Goal: Entertainment & Leisure: Consume media (video, audio)

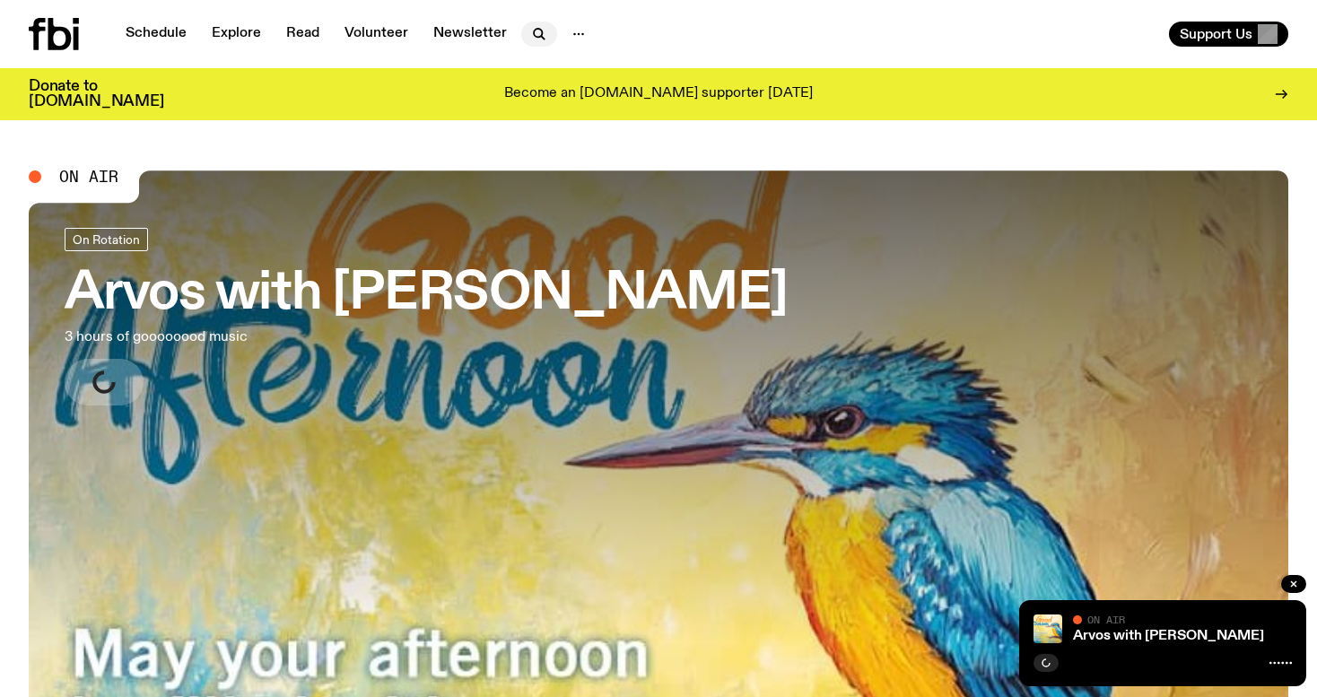
click at [532, 30] on icon "button" at bounding box center [539, 34] width 22 height 22
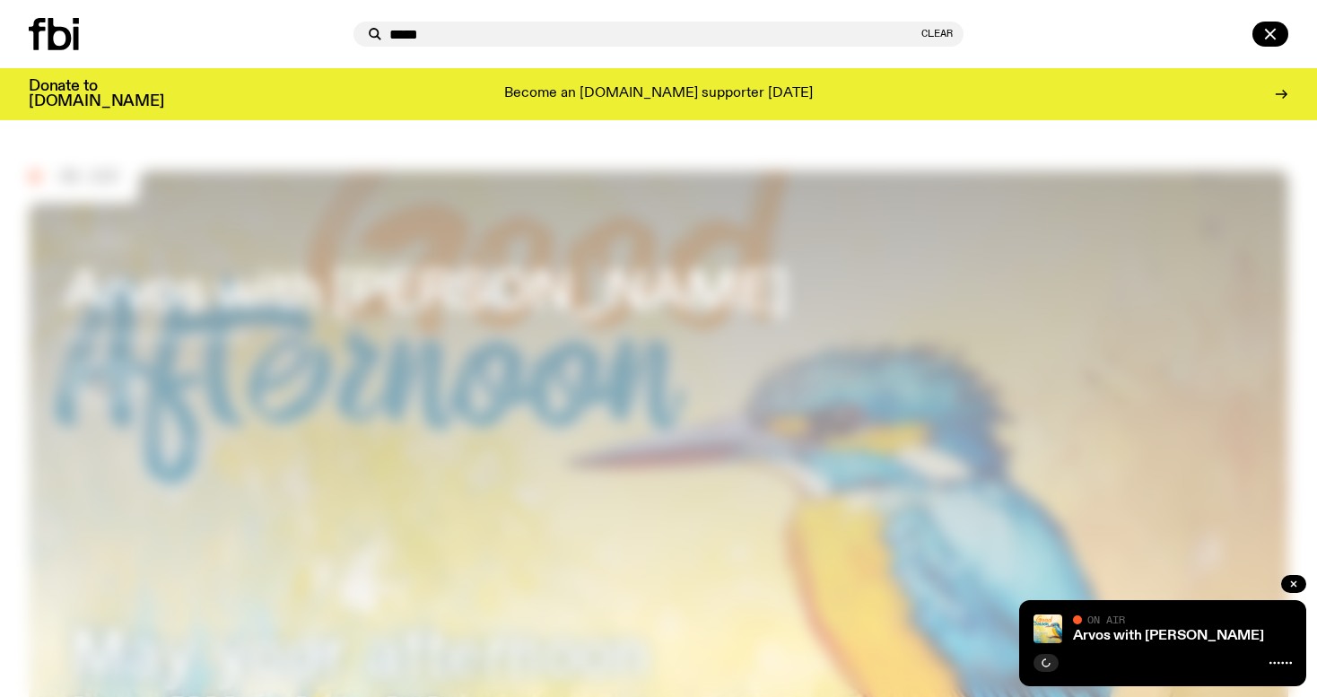
type input "*****"
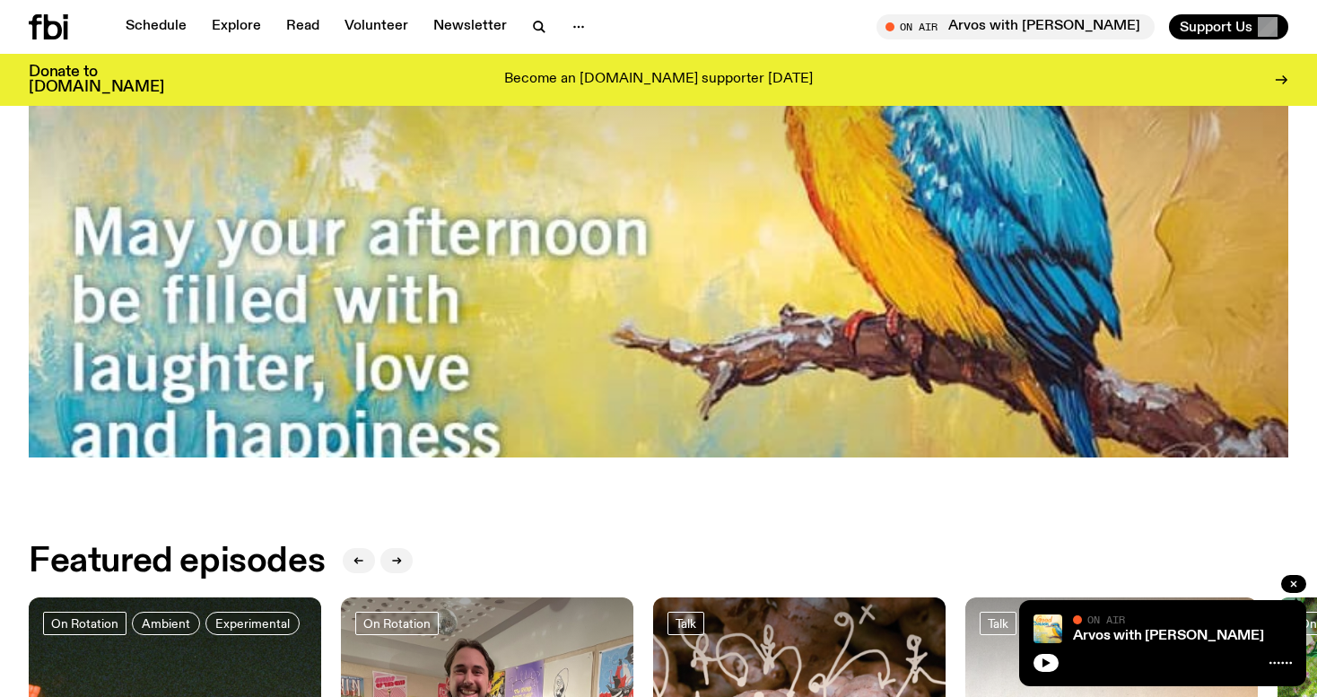
scroll to position [123, 0]
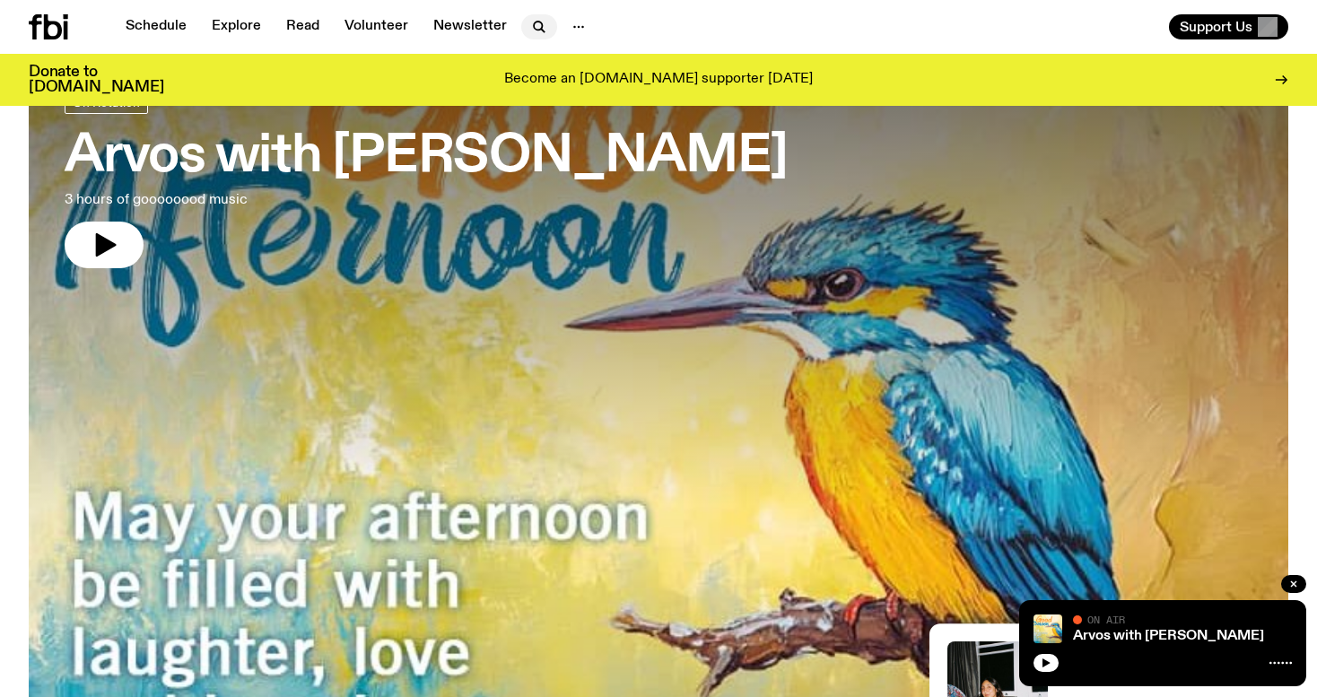
click at [528, 22] on icon "button" at bounding box center [539, 27] width 22 height 22
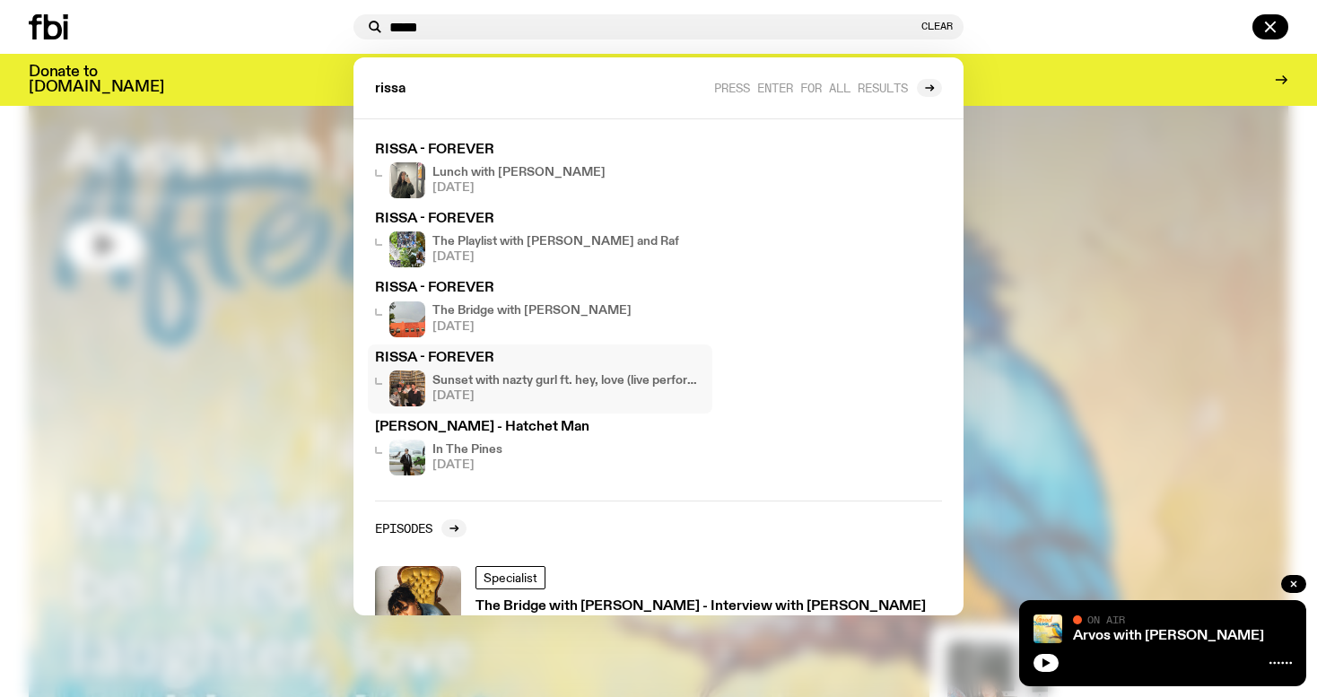
scroll to position [39, 0]
type input "*****"
click at [926, 86] on icon at bounding box center [929, 88] width 11 height 11
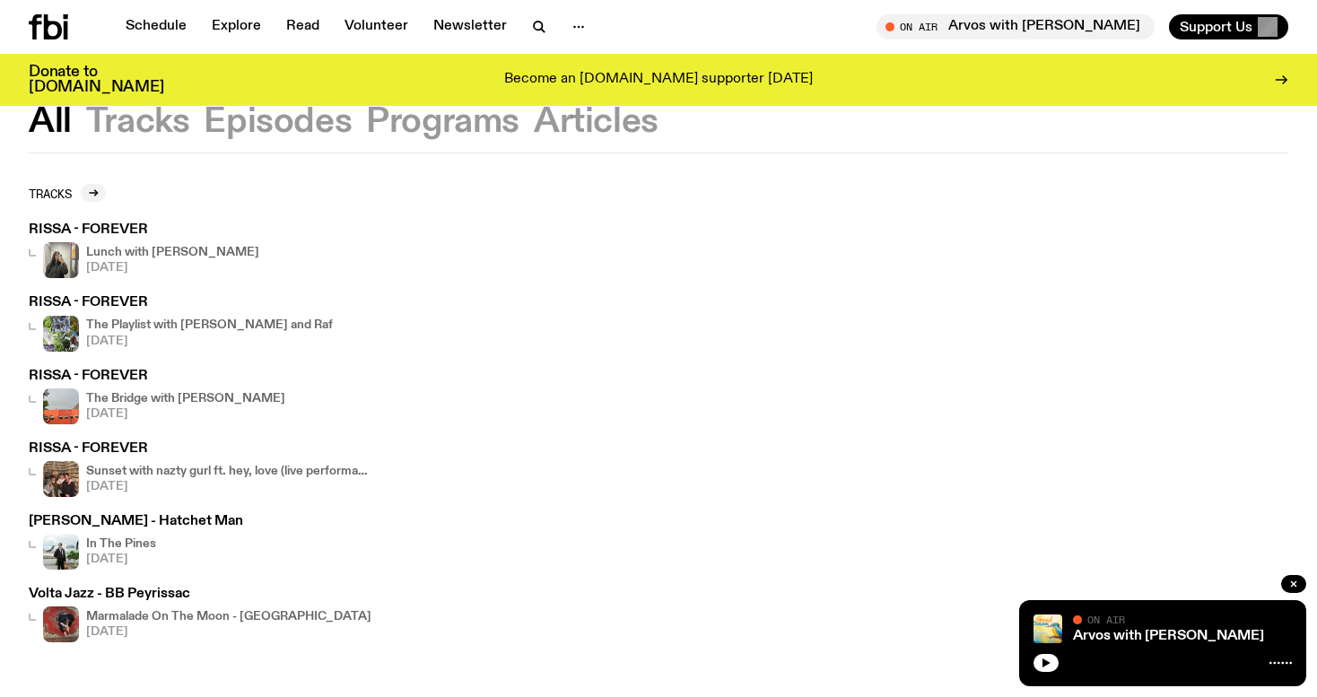
scroll to position [55, 0]
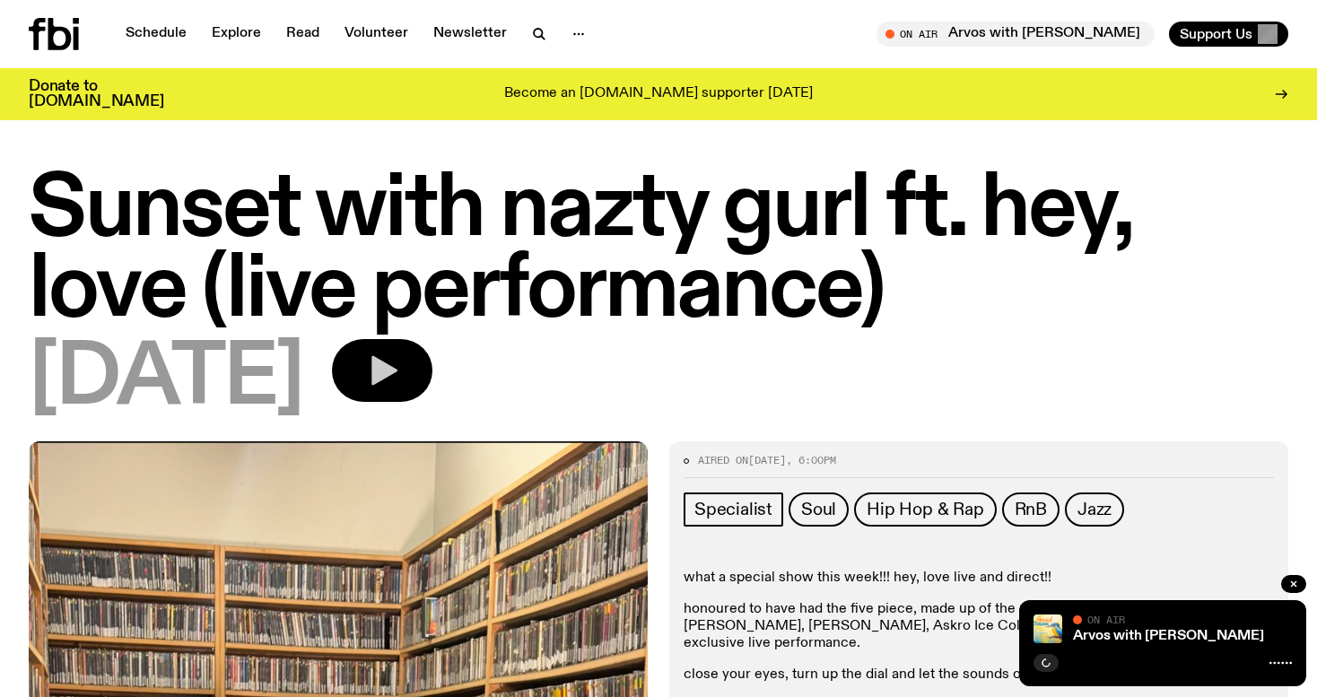
click at [397, 368] on icon "button" at bounding box center [384, 371] width 26 height 30
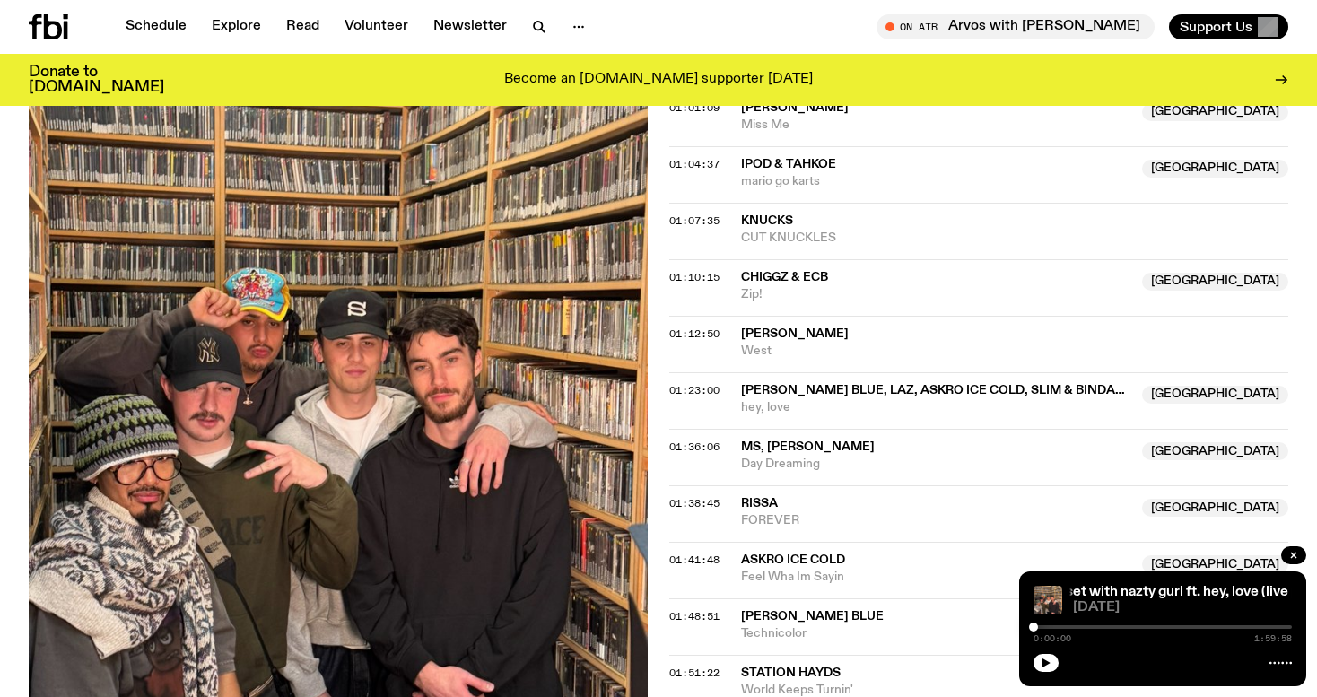
scroll to position [1637, 0]
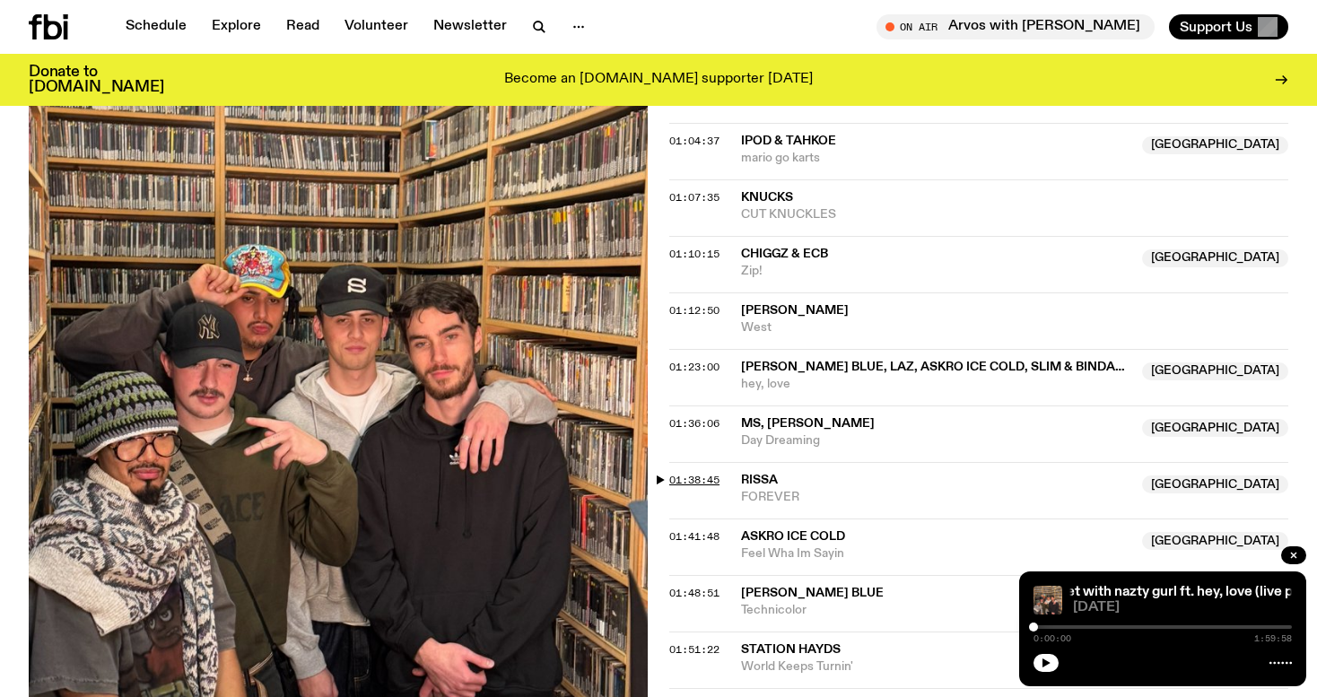
click at [709, 473] on span "01:38:45" at bounding box center [694, 480] width 50 height 14
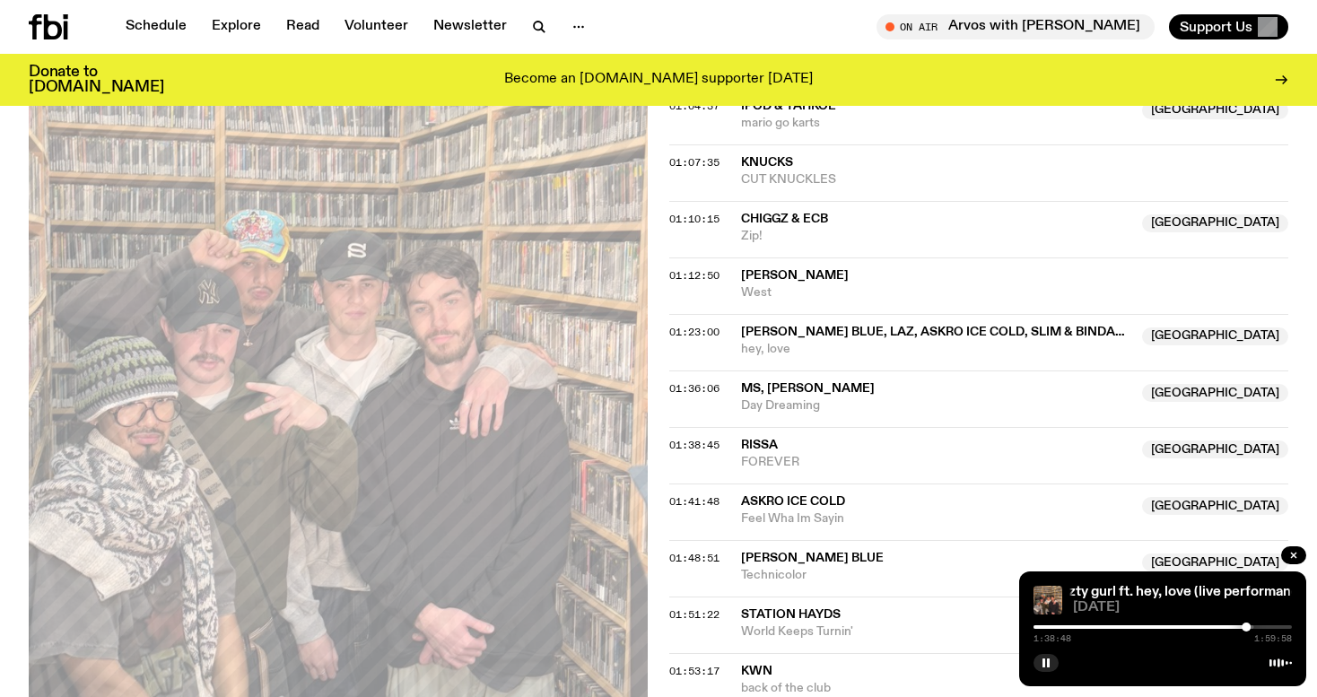
scroll to position [1667, 0]
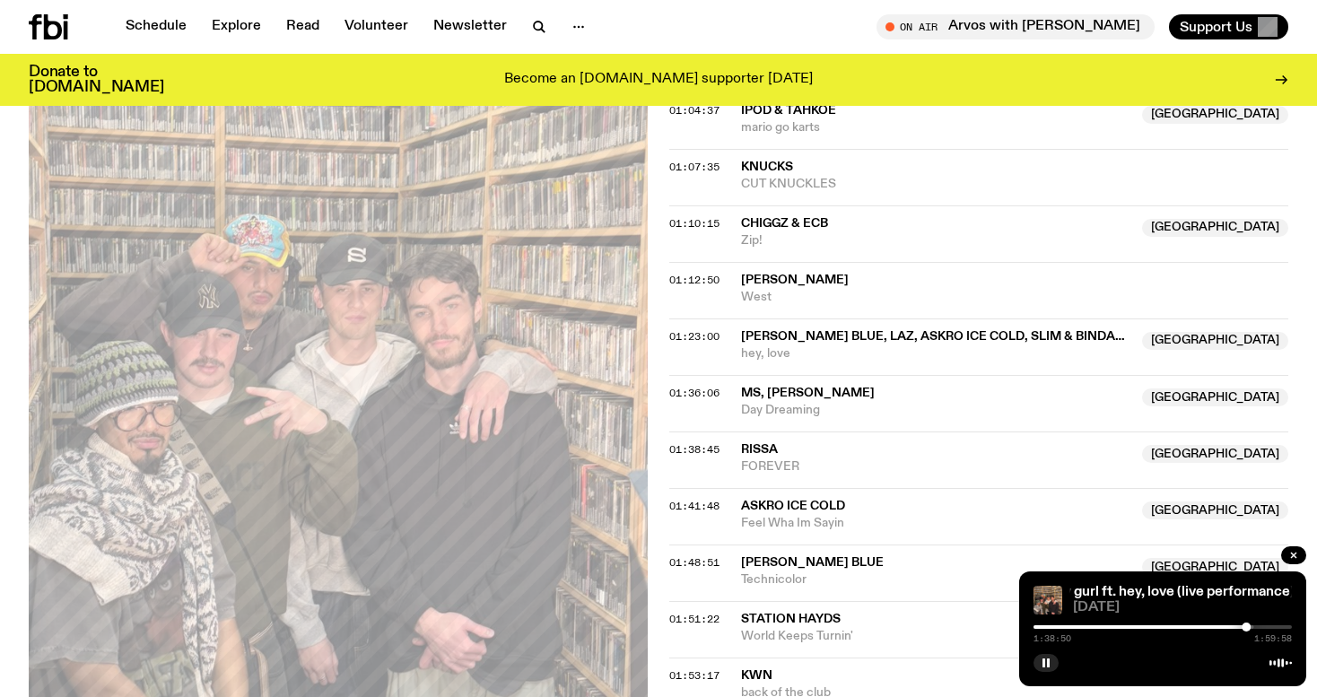
click at [1244, 626] on div at bounding box center [1245, 626] width 9 height 9
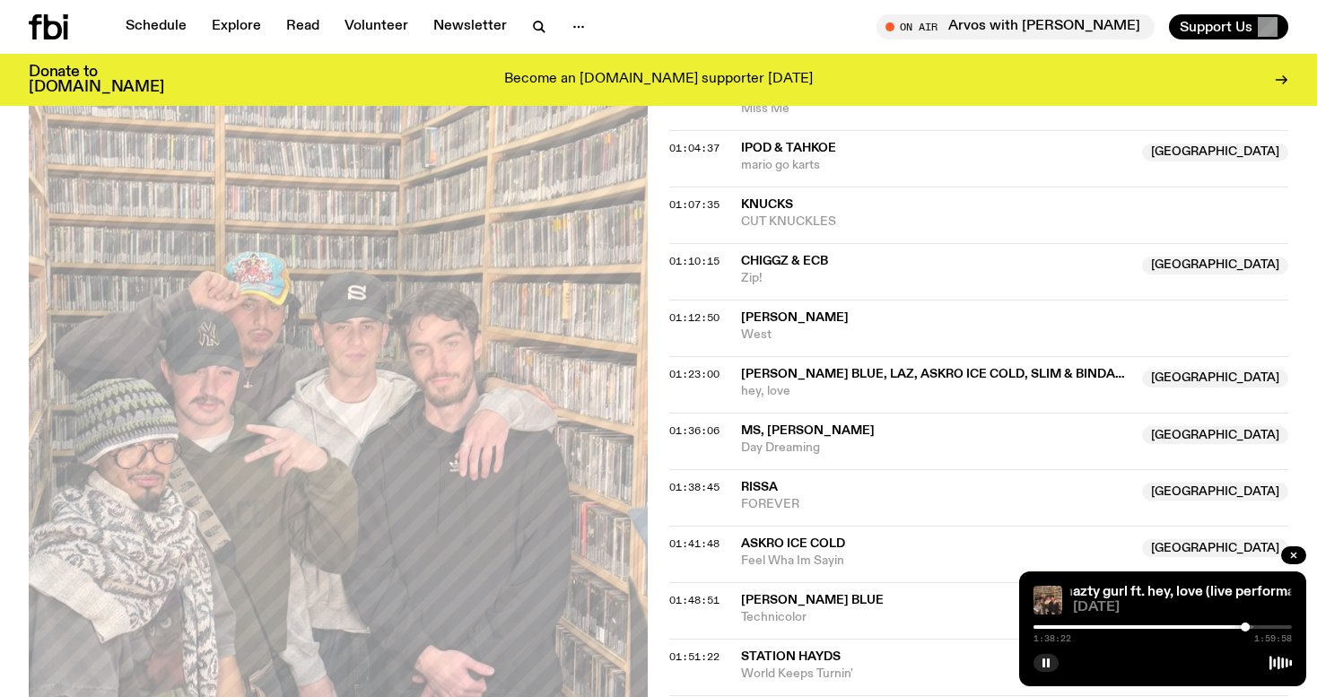
scroll to position [1633, 0]
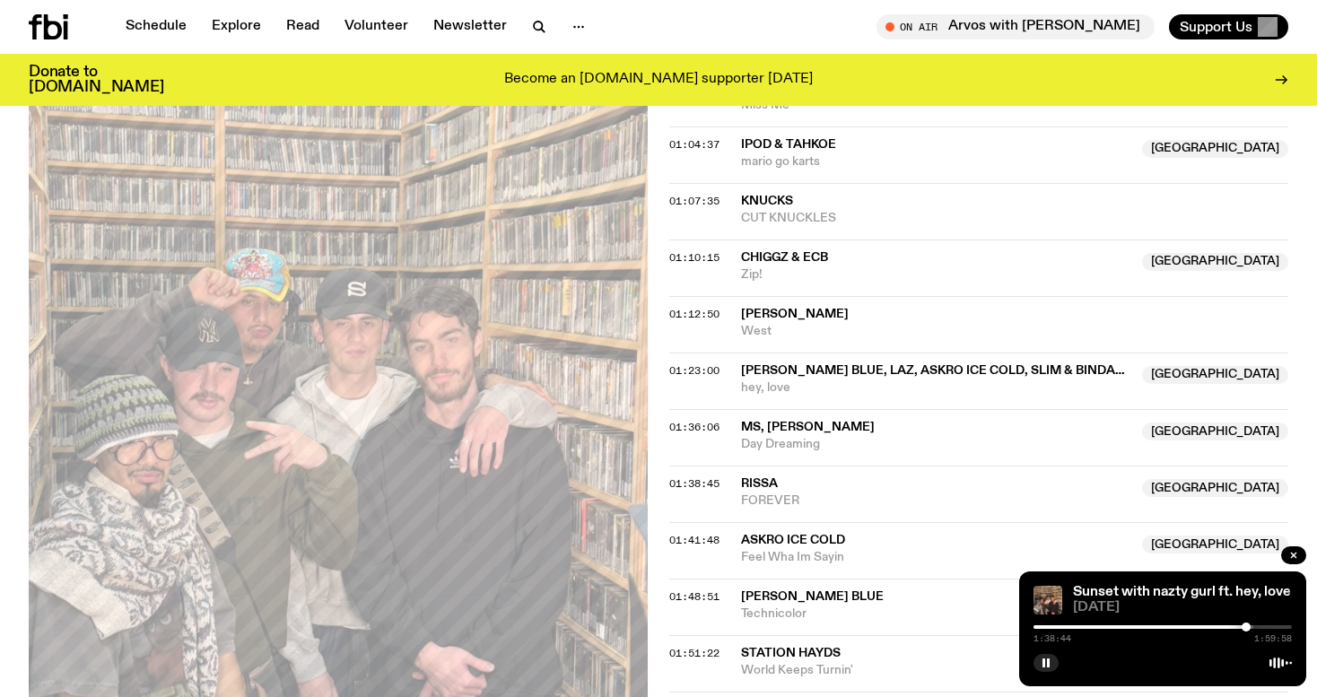
click at [1250, 625] on div at bounding box center [1124, 627] width 258 height 4
click at [1249, 626] on div at bounding box center [1249, 626] width 9 height 9
click at [1252, 626] on div at bounding box center [1252, 626] width 9 height 9
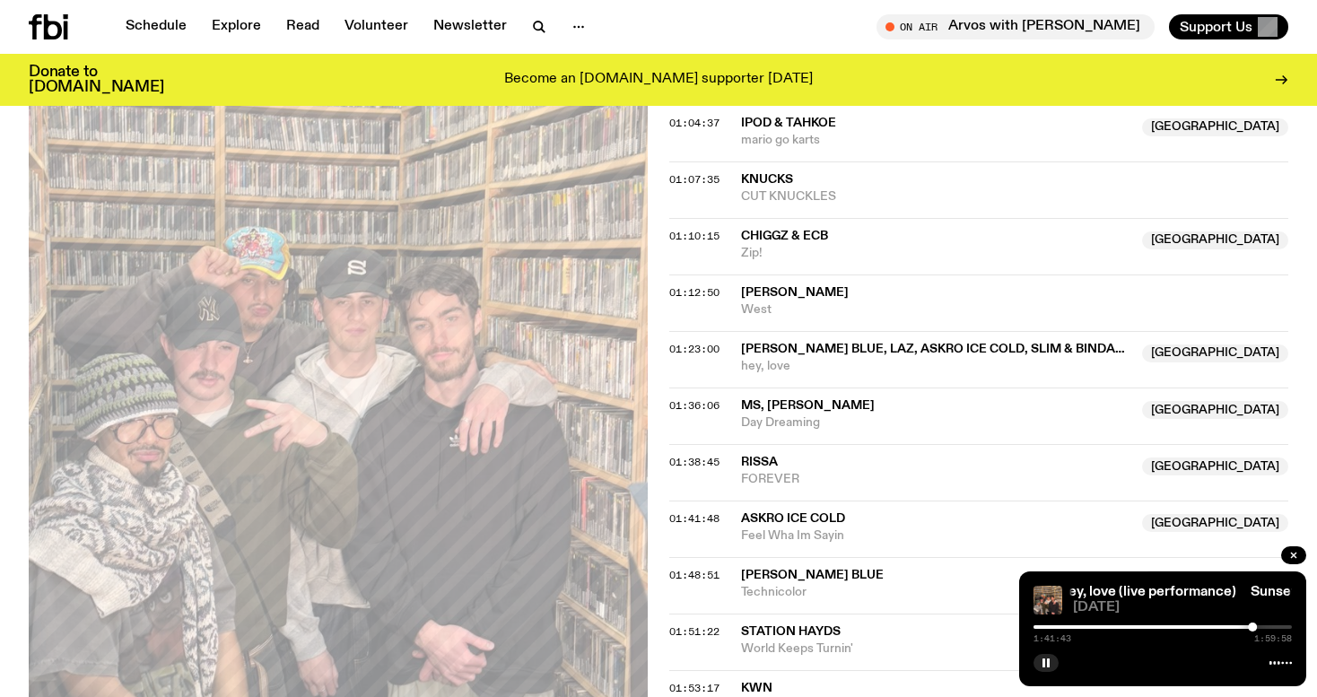
scroll to position [1659, 0]
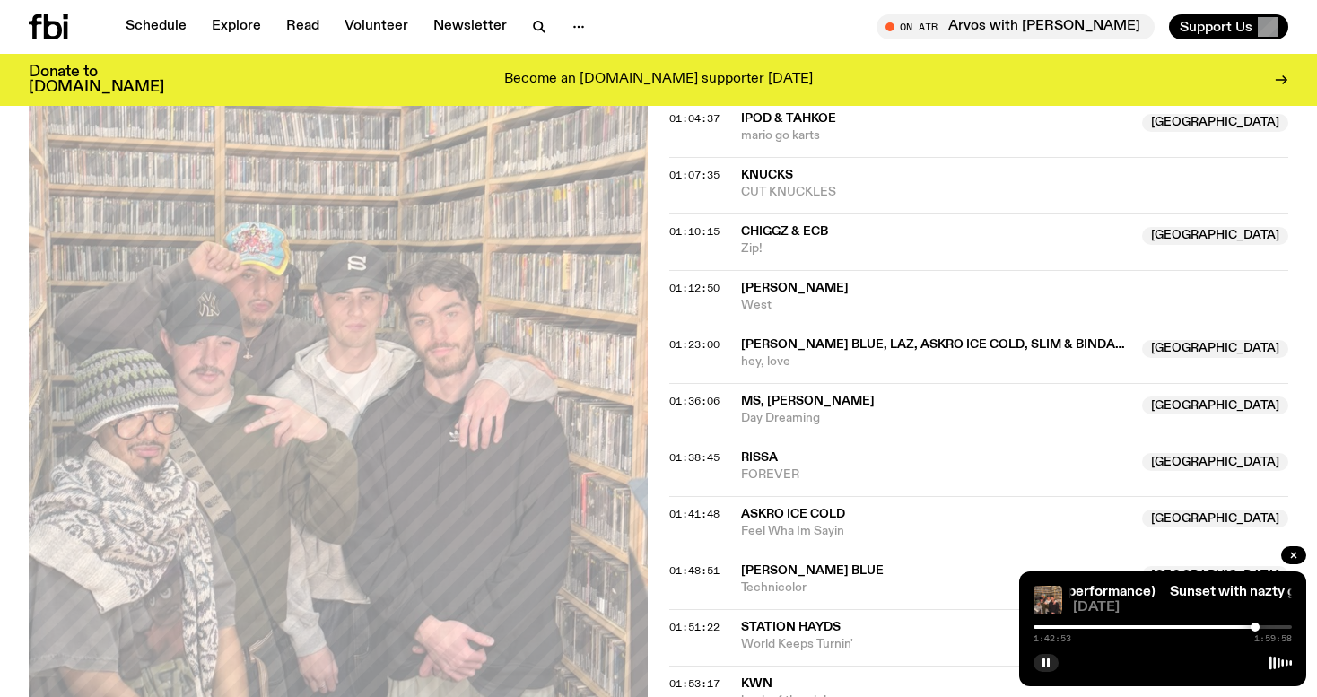
click at [1255, 627] on div at bounding box center [1254, 626] width 9 height 9
click at [1258, 626] on div at bounding box center [1258, 626] width 9 height 9
click at [1261, 627] on div at bounding box center [1258, 626] width 9 height 9
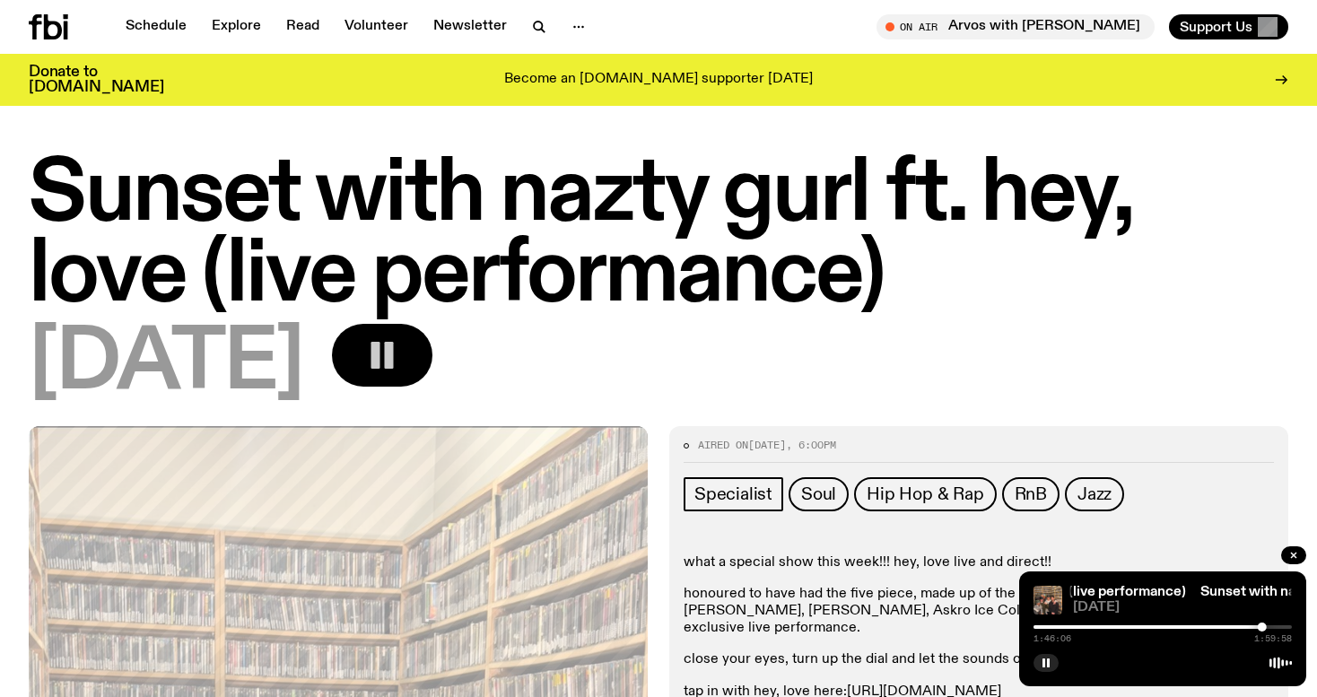
scroll to position [0, 0]
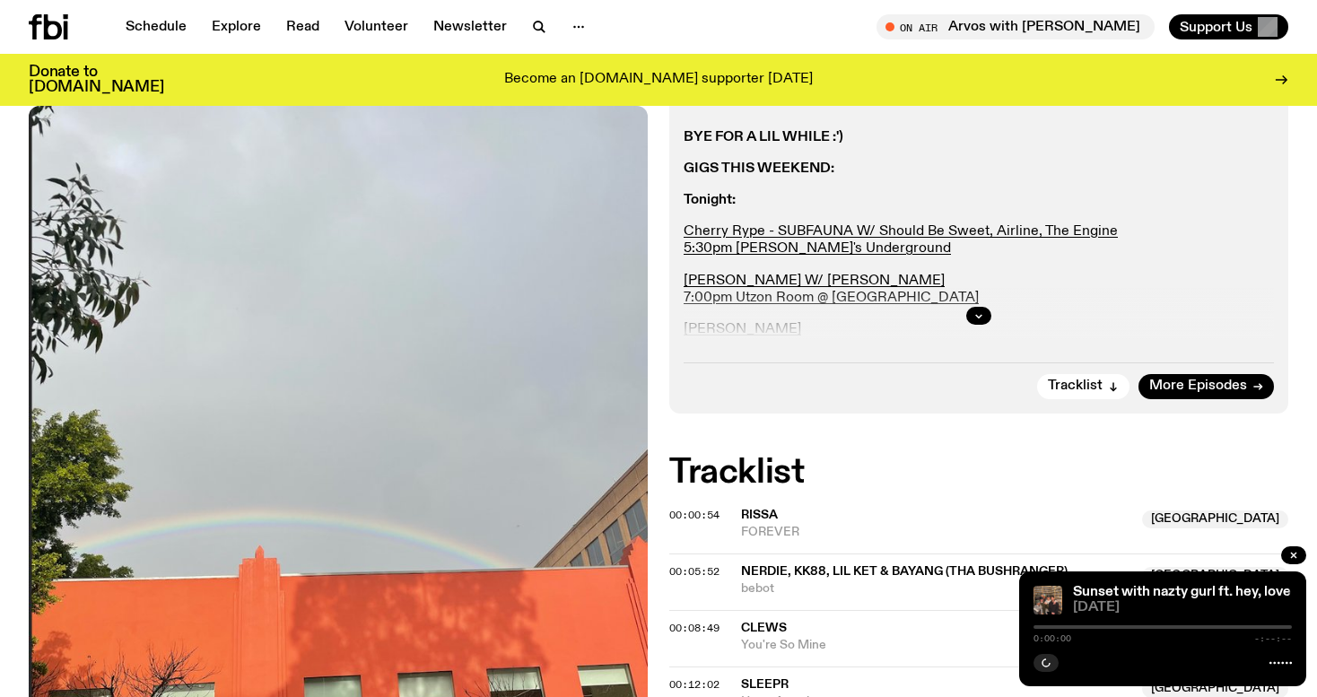
scroll to position [437, 0]
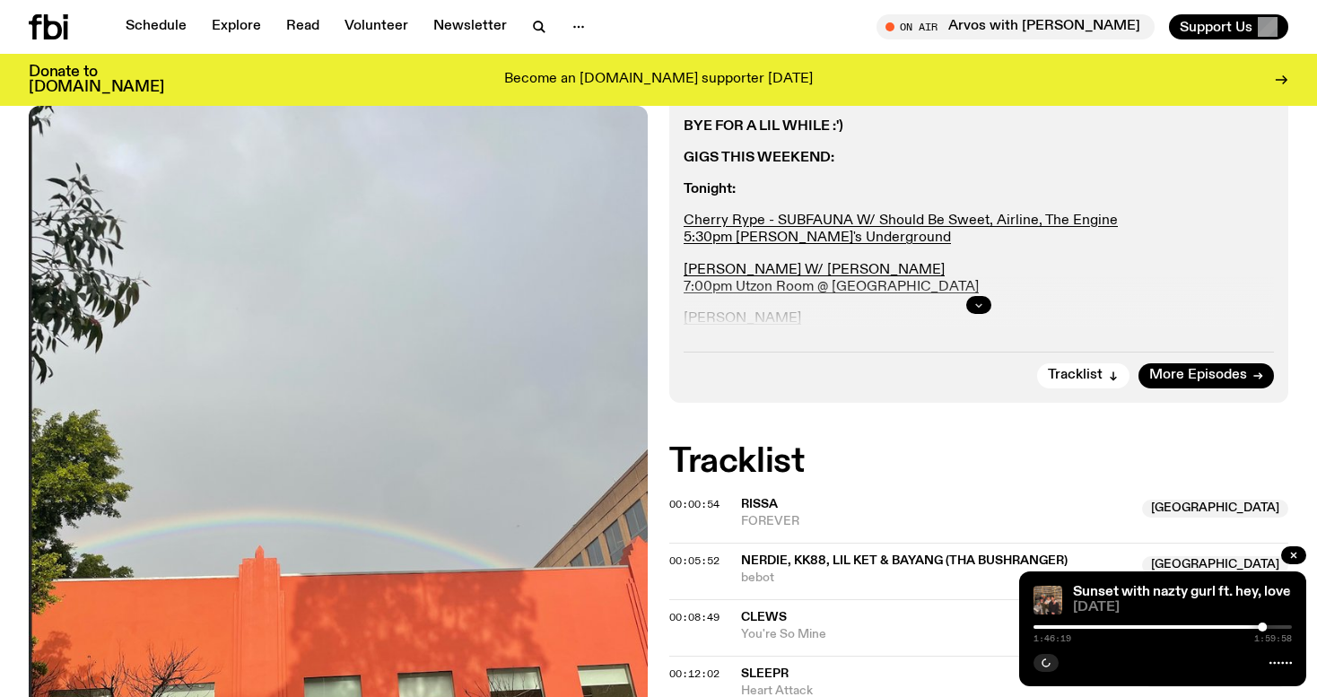
click at [975, 300] on icon "button" at bounding box center [978, 305] width 11 height 11
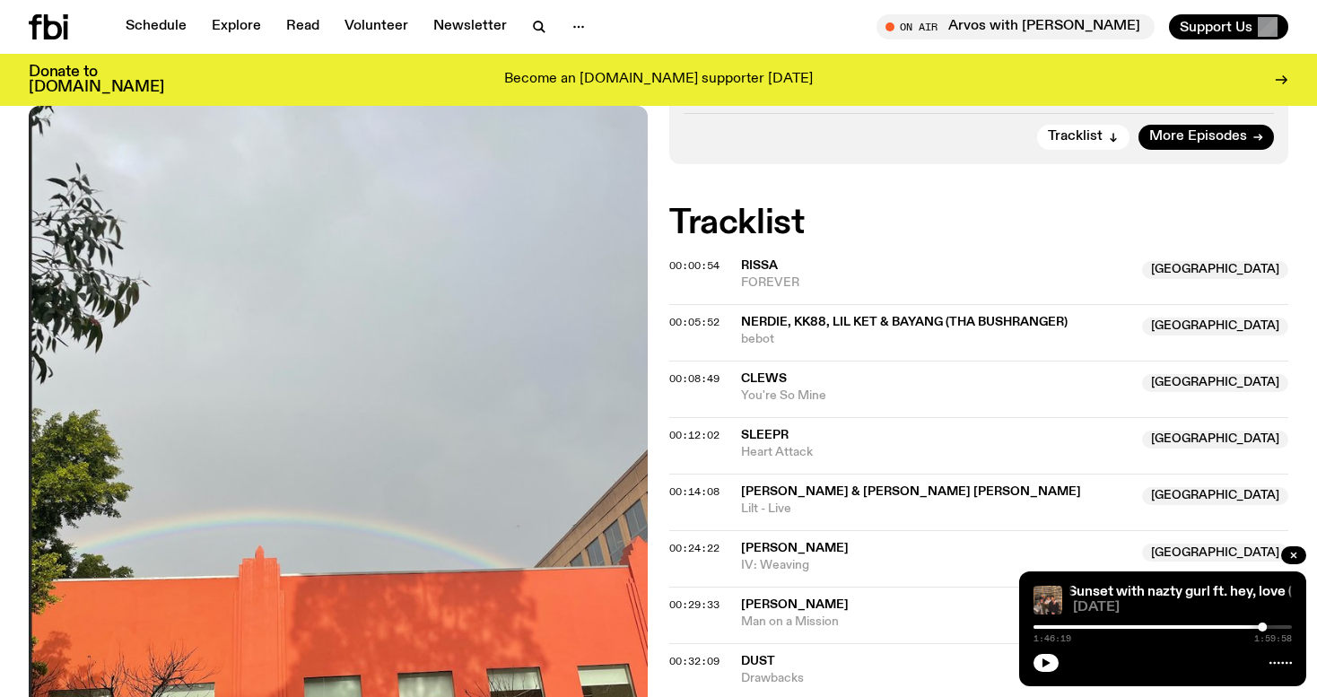
scroll to position [1020, 0]
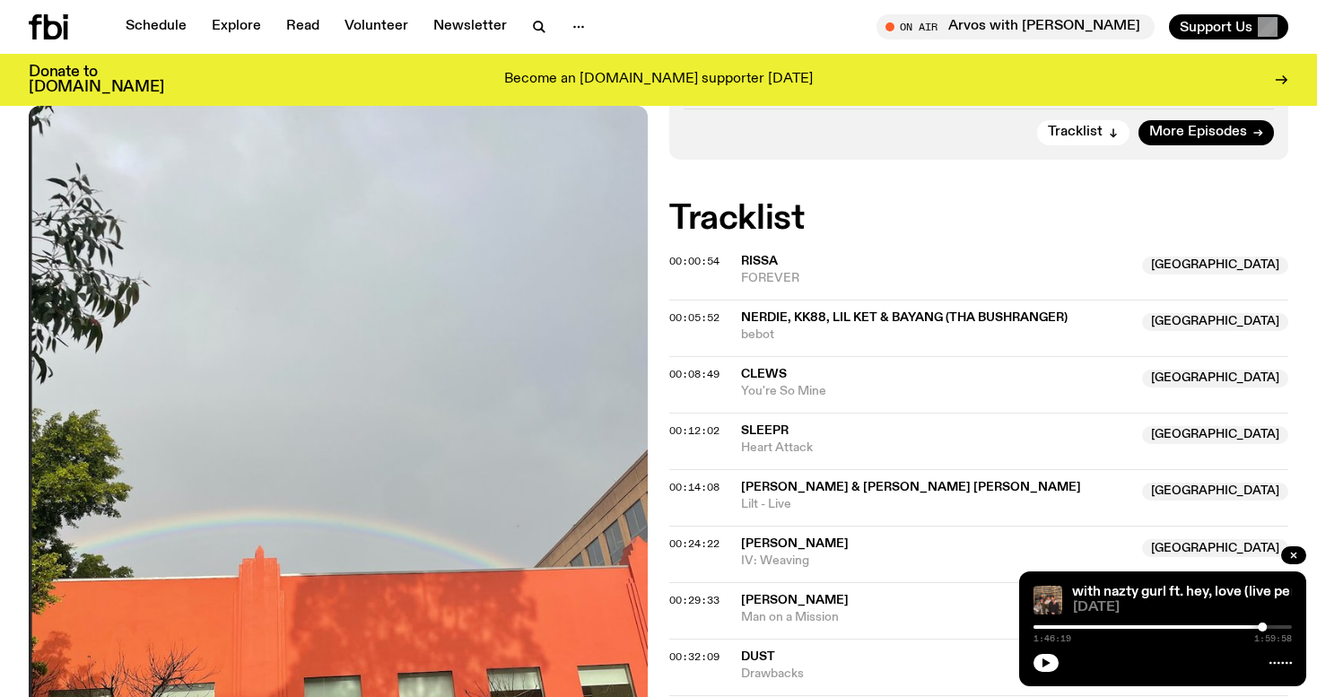
click at [754, 255] on span "RISSA" at bounding box center [759, 261] width 37 height 13
click at [673, 254] on span "00:00:54" at bounding box center [694, 261] width 50 height 14
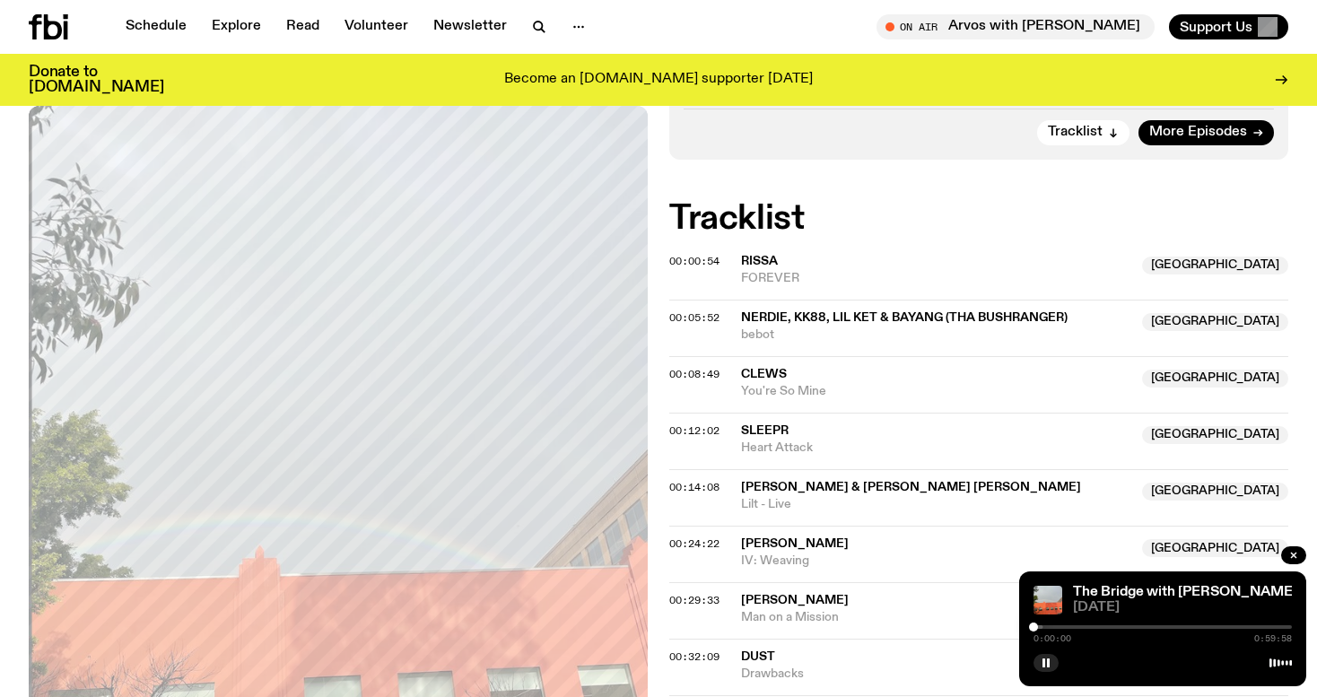
drag, startPoint x: 1040, startPoint y: 626, endPoint x: 1013, endPoint y: 628, distance: 27.9
click at [1013, 628] on div "Schedule Explore Read Volunteer Newsletter About Us Contact Champions of emergi…" at bounding box center [658, 336] width 1317 height 2712
click at [1036, 628] on div at bounding box center [1035, 626] width 9 height 9
click at [1034, 628] on div at bounding box center [1034, 626] width 9 height 9
click at [1038, 628] on div at bounding box center [1037, 626] width 9 height 9
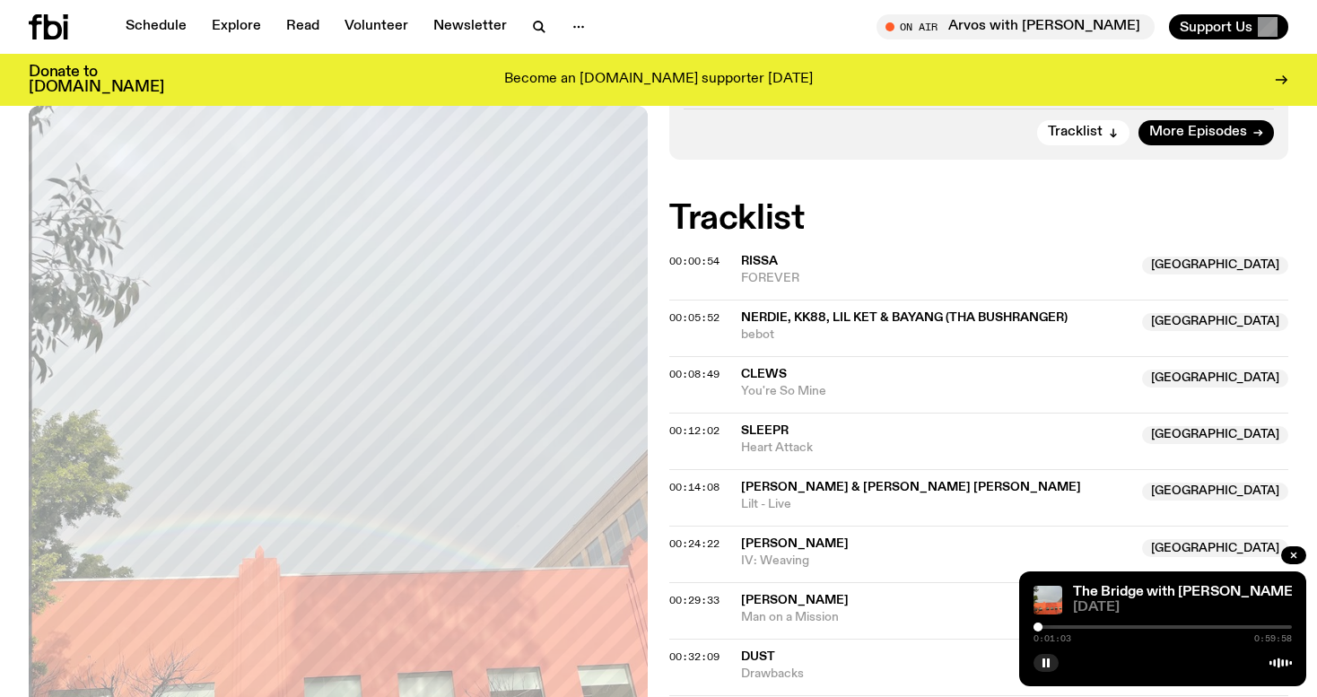
click at [1040, 628] on div at bounding box center [1037, 626] width 9 height 9
click at [1042, 628] on div at bounding box center [1042, 626] width 9 height 9
click at [1043, 627] on div at bounding box center [1043, 626] width 9 height 9
click at [1045, 627] on div at bounding box center [1044, 626] width 9 height 9
click at [1048, 627] on div at bounding box center [1047, 626] width 9 height 9
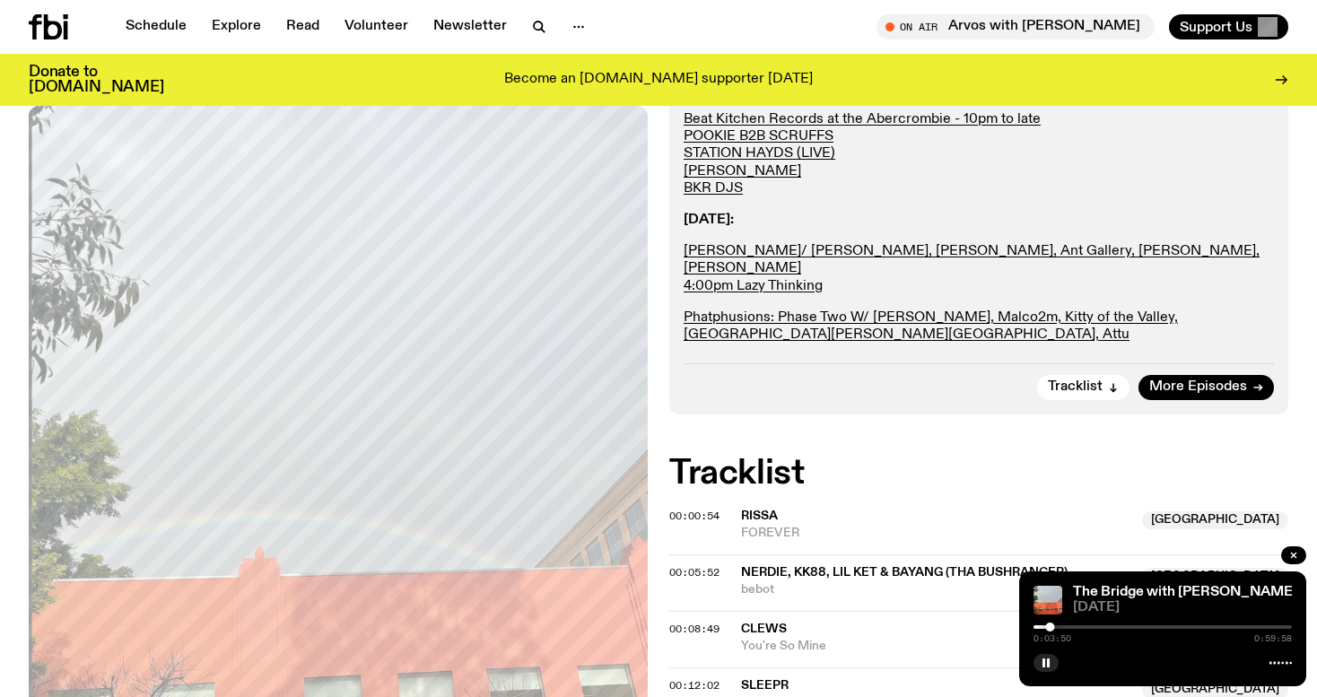
scroll to position [766, 0]
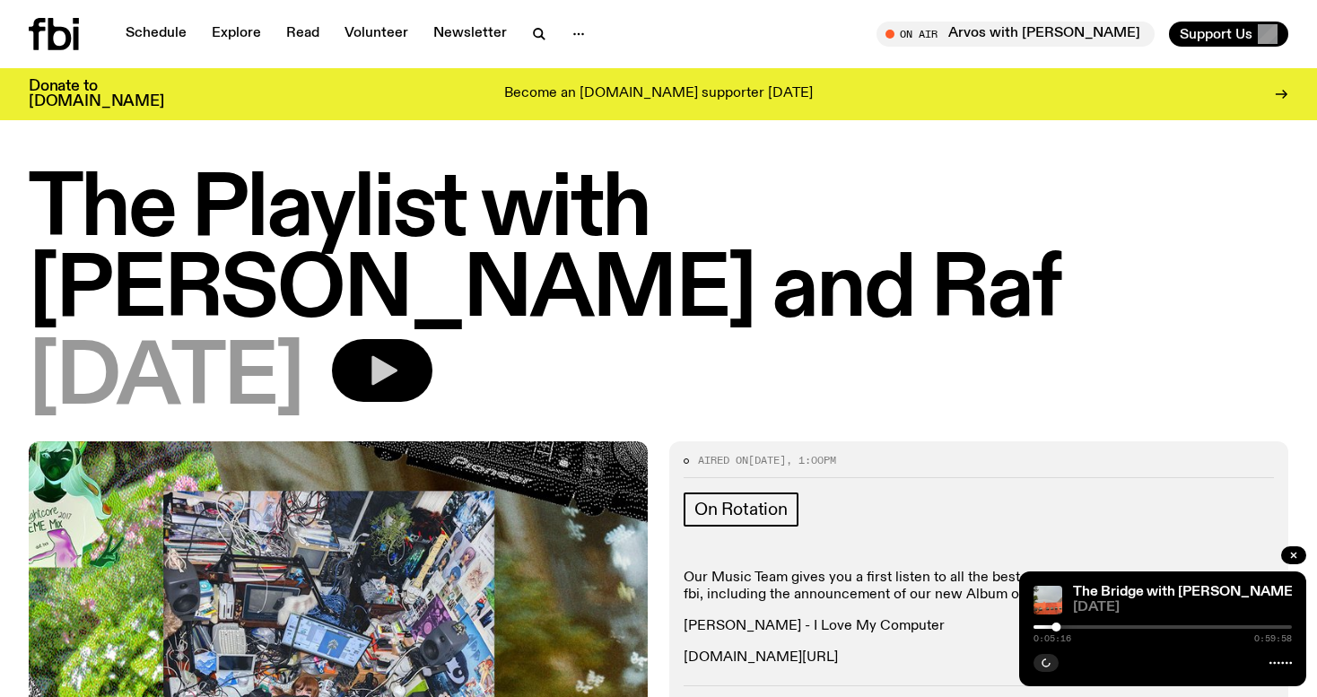
click at [432, 339] on button "button" at bounding box center [382, 370] width 100 height 63
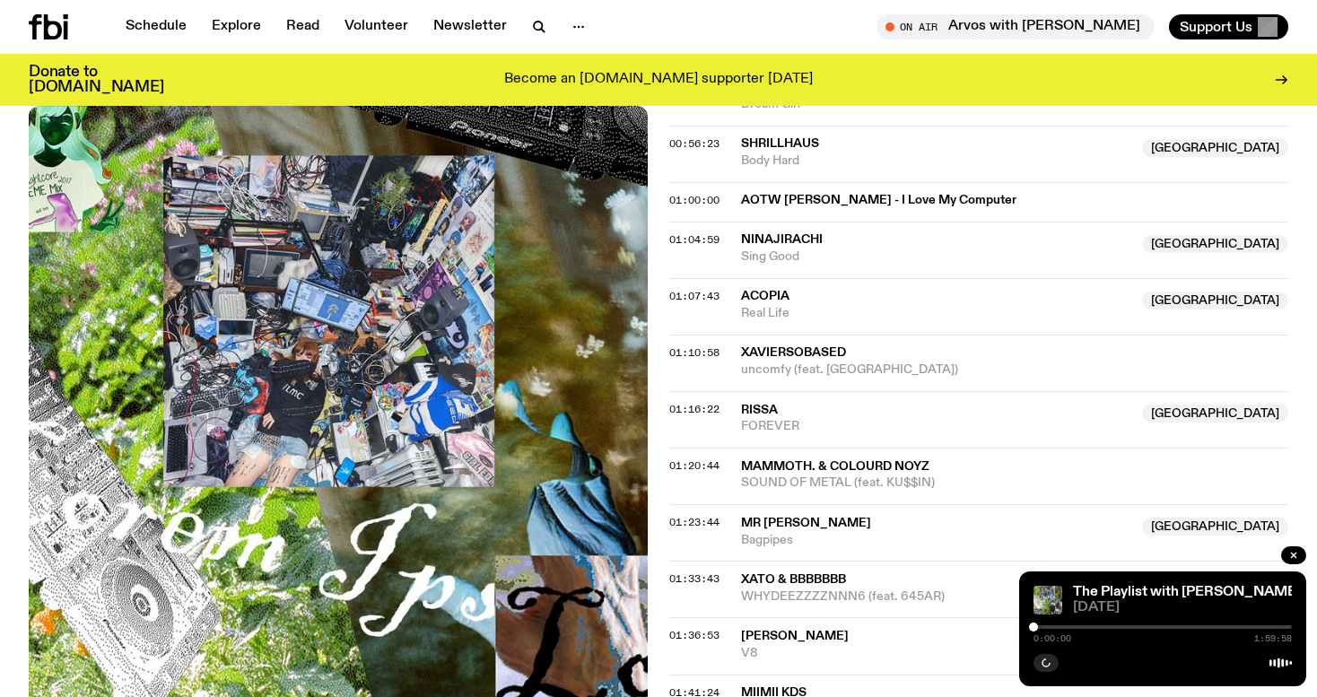
scroll to position [1423, 0]
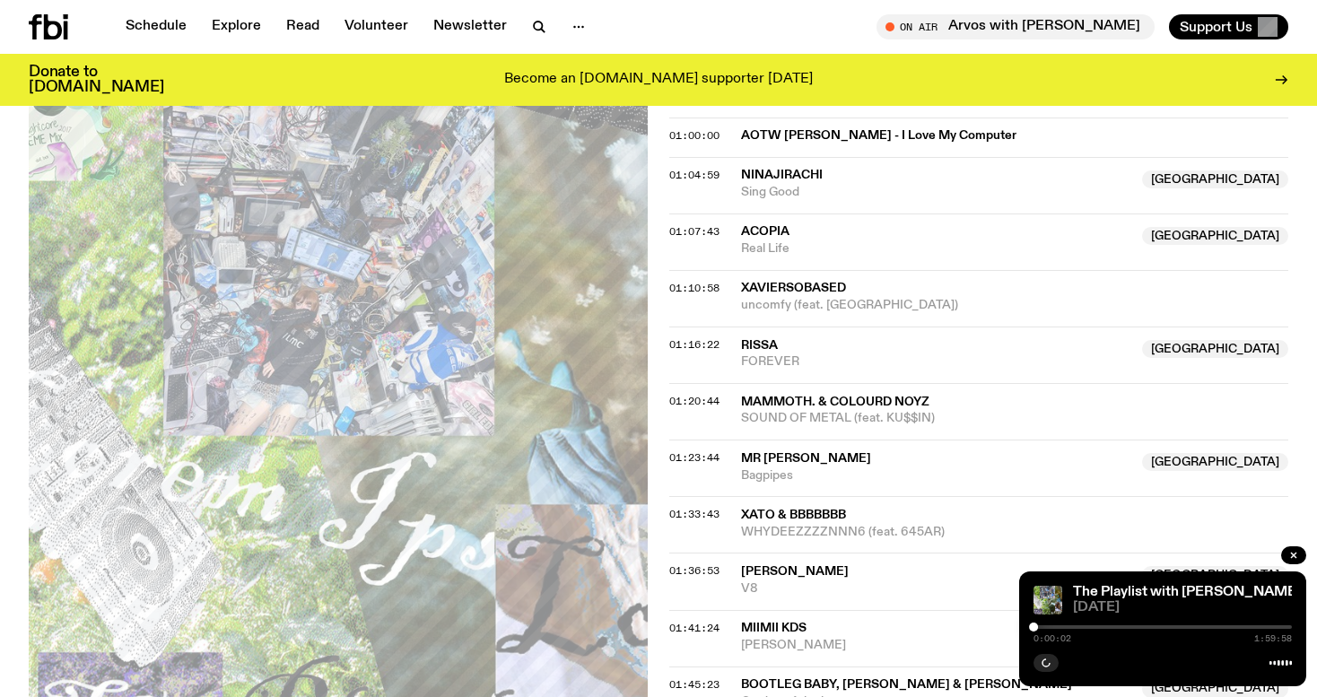
click at [678, 337] on span "01:16:22" at bounding box center [694, 344] width 50 height 14
click at [1196, 627] on div at bounding box center [1195, 626] width 9 height 9
click at [1193, 627] on div at bounding box center [1195, 626] width 9 height 9
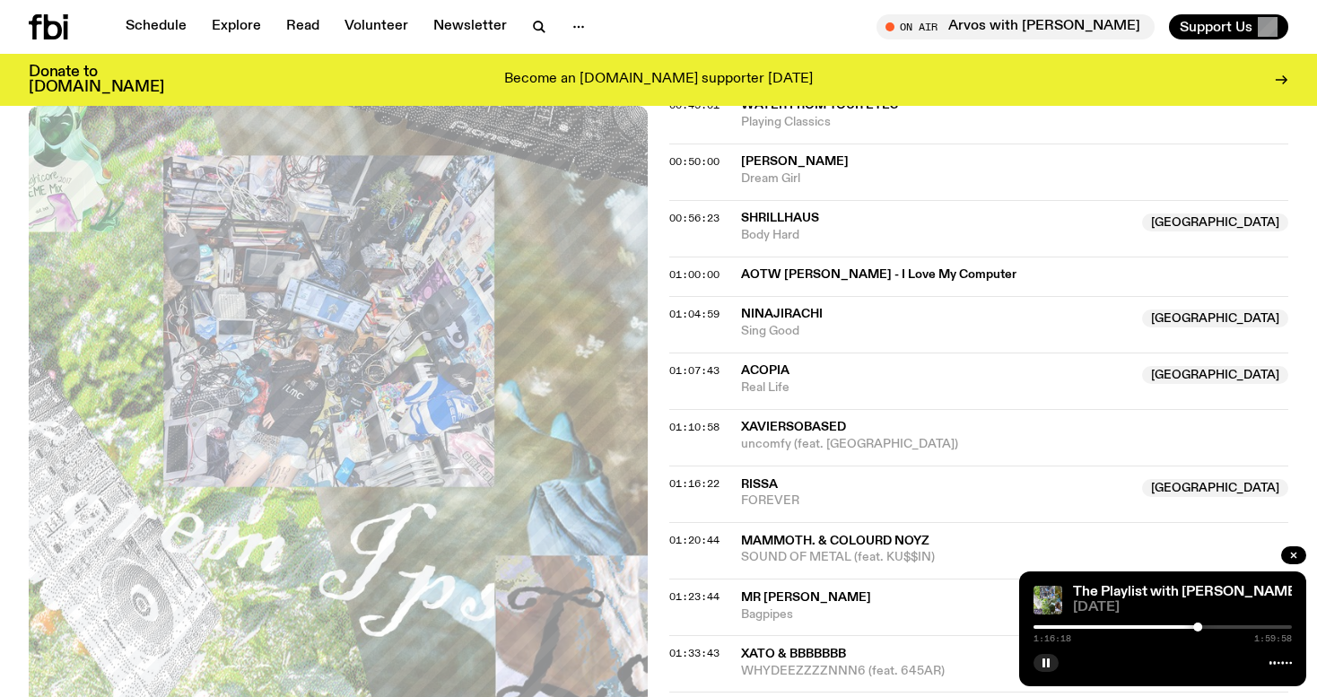
scroll to position [1291, 0]
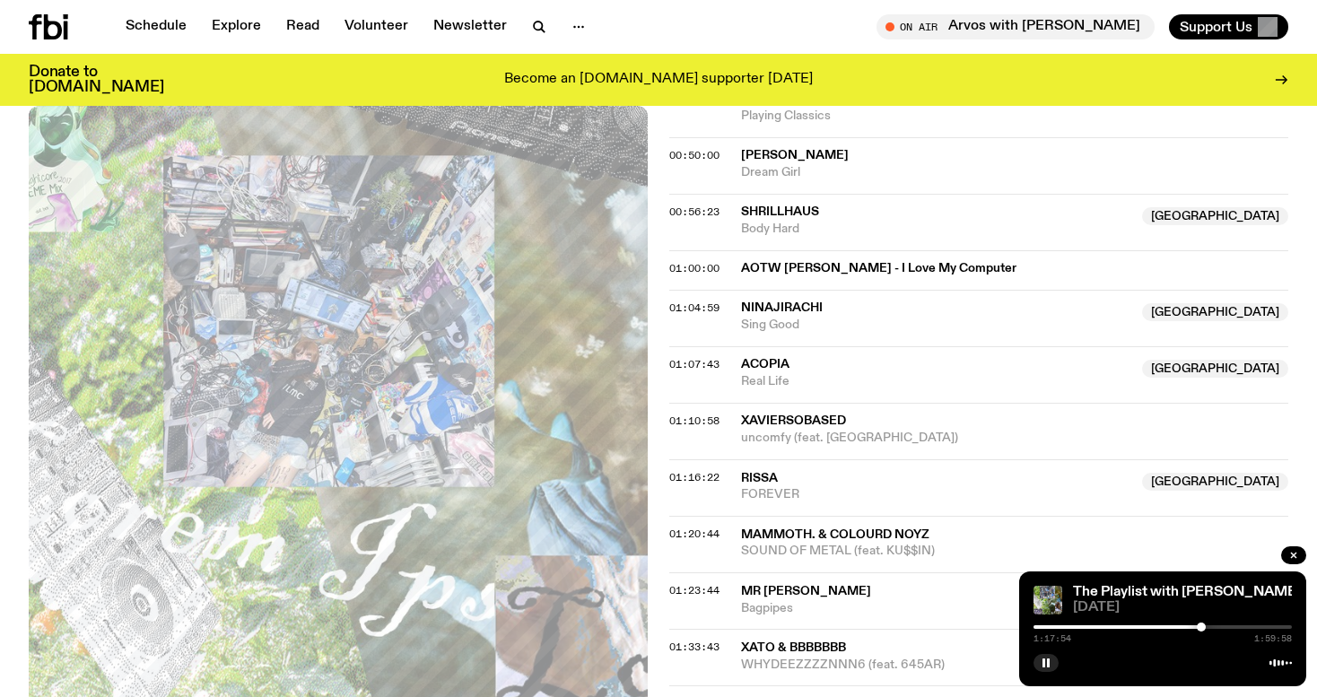
click at [1201, 625] on div at bounding box center [1200, 626] width 9 height 9
click at [1203, 627] on div at bounding box center [1202, 626] width 9 height 9
click at [1205, 626] on div at bounding box center [1204, 626] width 9 height 9
click at [1204, 626] on div at bounding box center [1204, 626] width 9 height 9
click at [1205, 626] on div at bounding box center [1204, 626] width 9 height 9
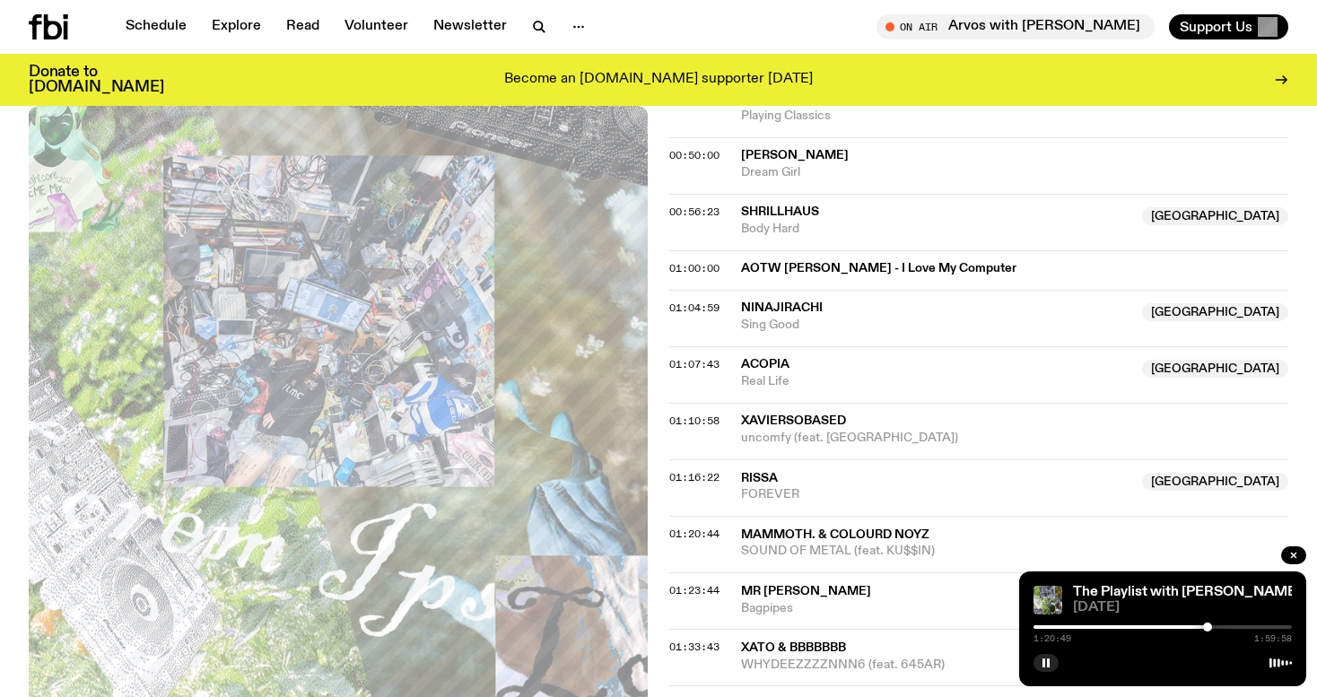
click at [1207, 627] on div at bounding box center [1207, 626] width 9 height 9
click at [1210, 627] on div at bounding box center [1209, 626] width 9 height 9
click at [1211, 627] on div at bounding box center [1209, 626] width 9 height 9
click at [1213, 627] on div at bounding box center [1210, 626] width 9 height 9
click at [1214, 627] on div at bounding box center [1214, 626] width 9 height 9
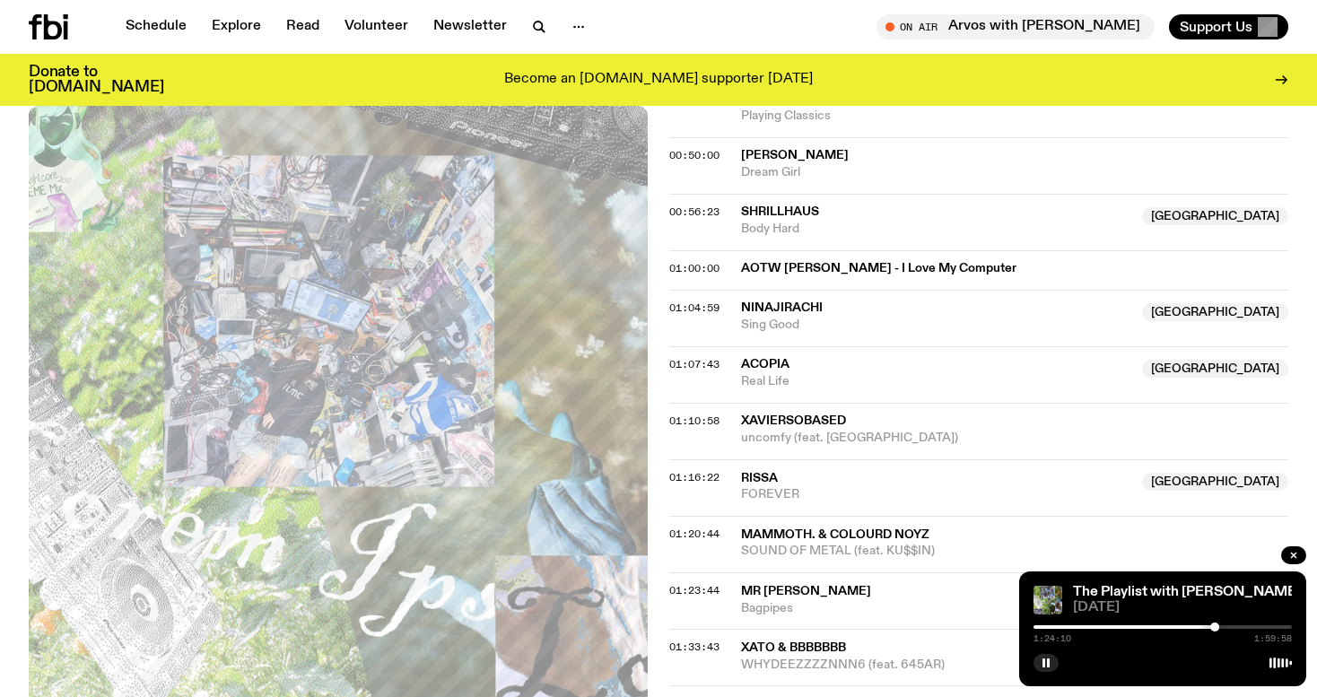
click at [1217, 626] on div at bounding box center [1214, 626] width 9 height 9
click at [1219, 626] on div at bounding box center [1218, 626] width 9 height 9
click at [1221, 626] on div at bounding box center [1218, 626] width 9 height 9
click at [1223, 626] on div at bounding box center [1223, 626] width 9 height 9
click at [1225, 626] on div at bounding box center [1225, 626] width 9 height 9
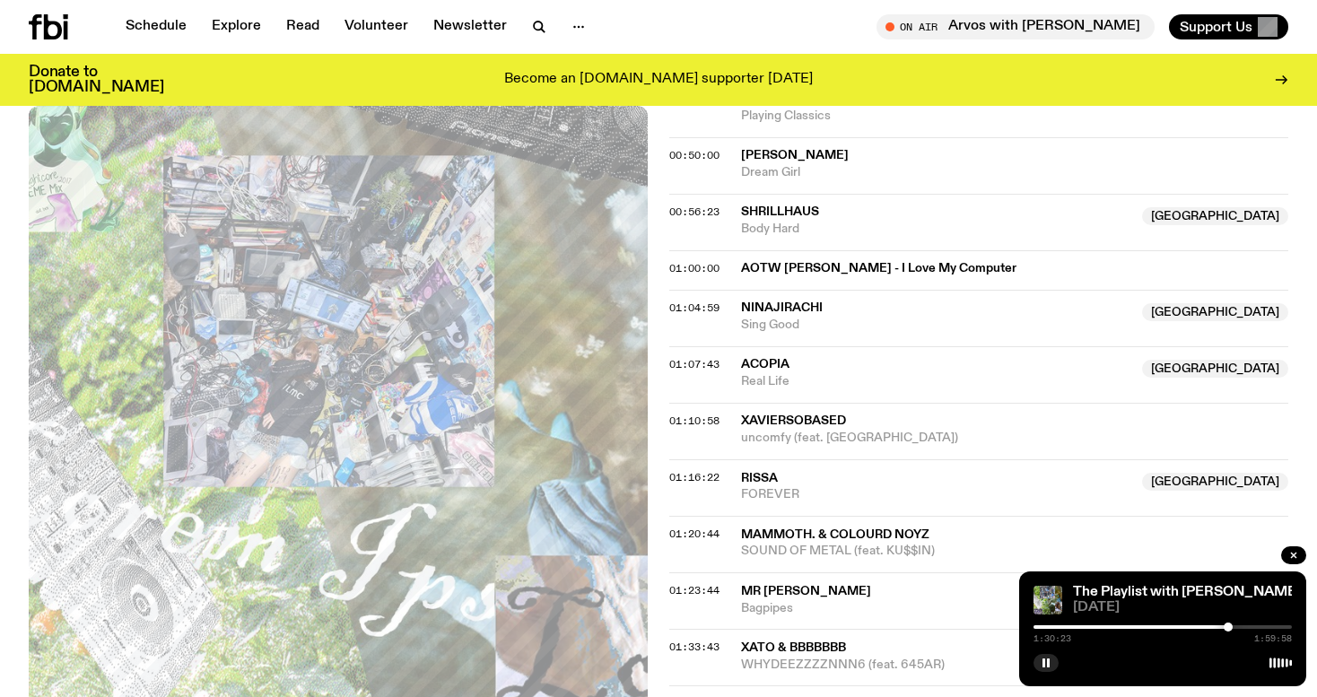
click at [1228, 626] on div at bounding box center [1227, 626] width 9 height 9
click at [1226, 627] on div at bounding box center [1227, 626] width 9 height 9
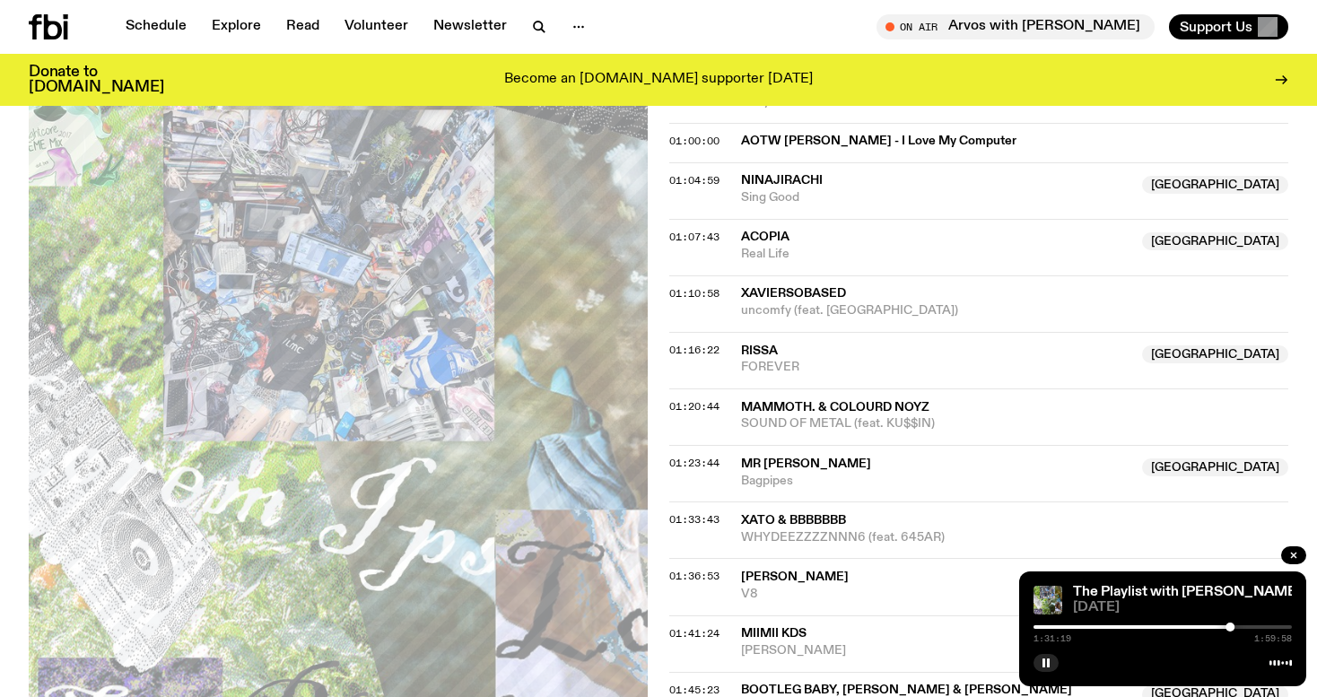
scroll to position [1427, 0]
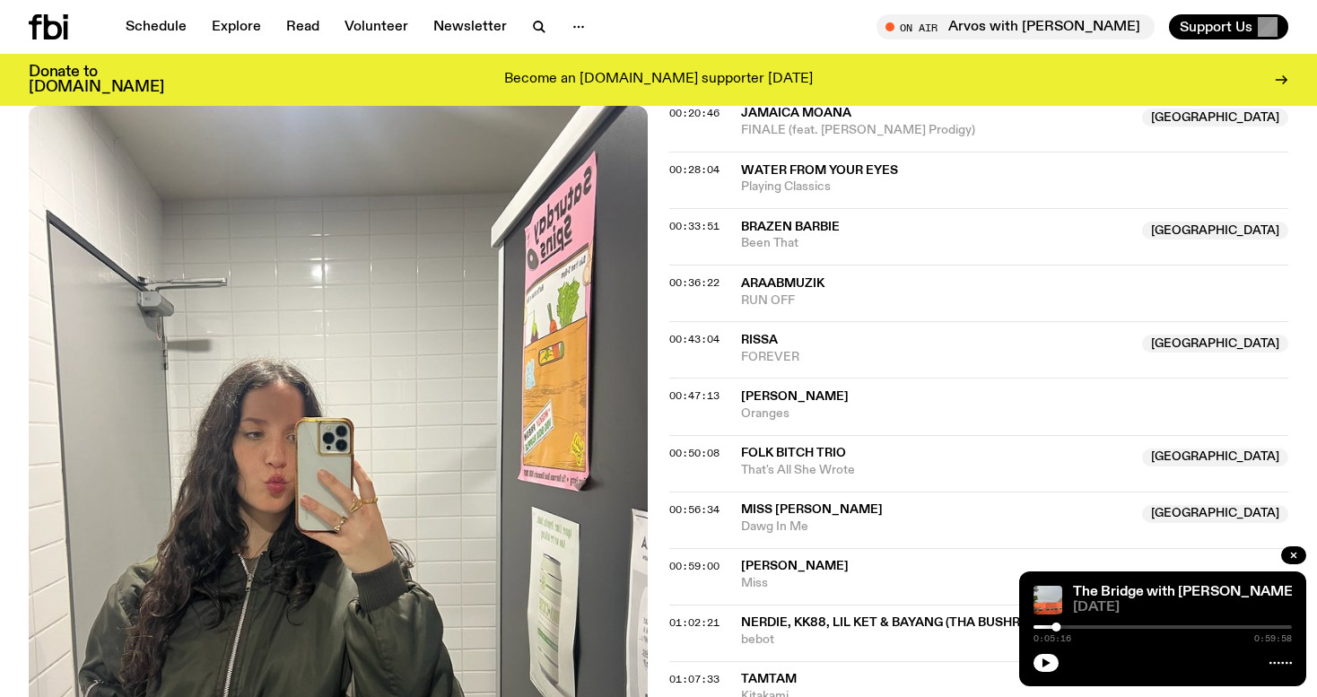
scroll to position [979, 0]
click at [697, 331] on span "00:43:04" at bounding box center [694, 338] width 50 height 14
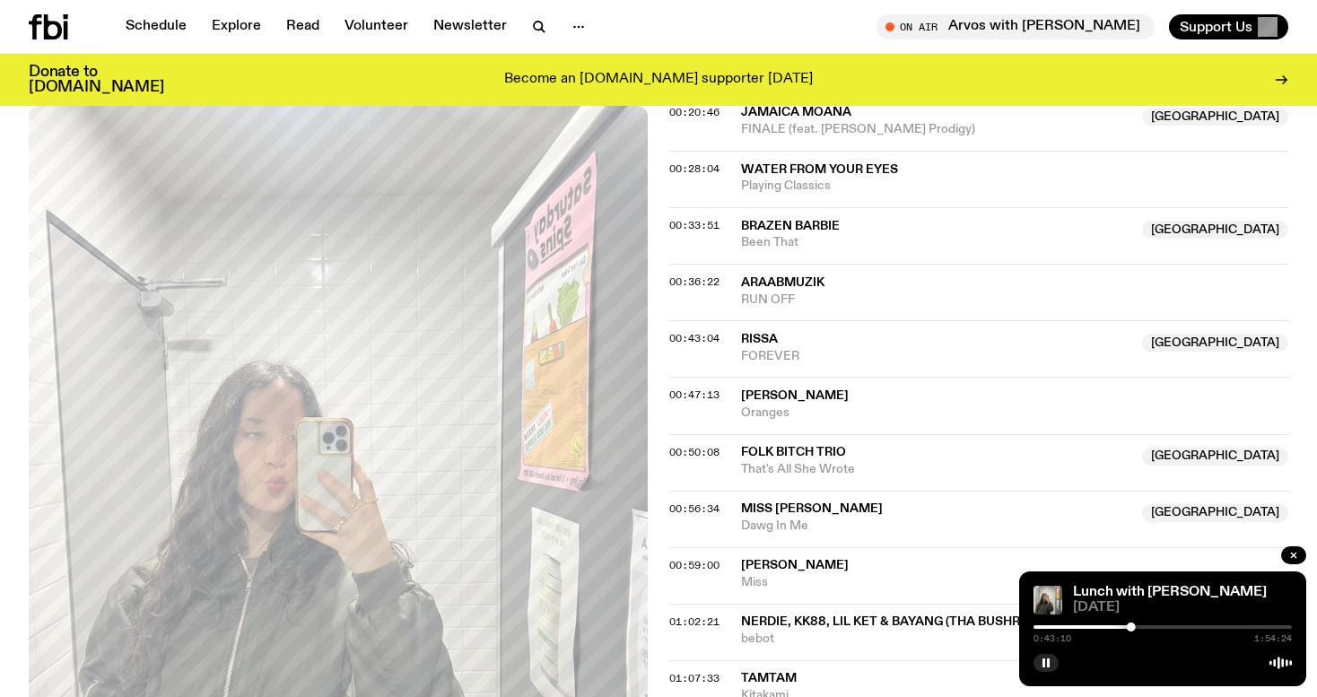
click at [1125, 626] on div at bounding box center [1002, 627] width 258 height 4
click at [1122, 626] on div at bounding box center [1124, 626] width 9 height 9
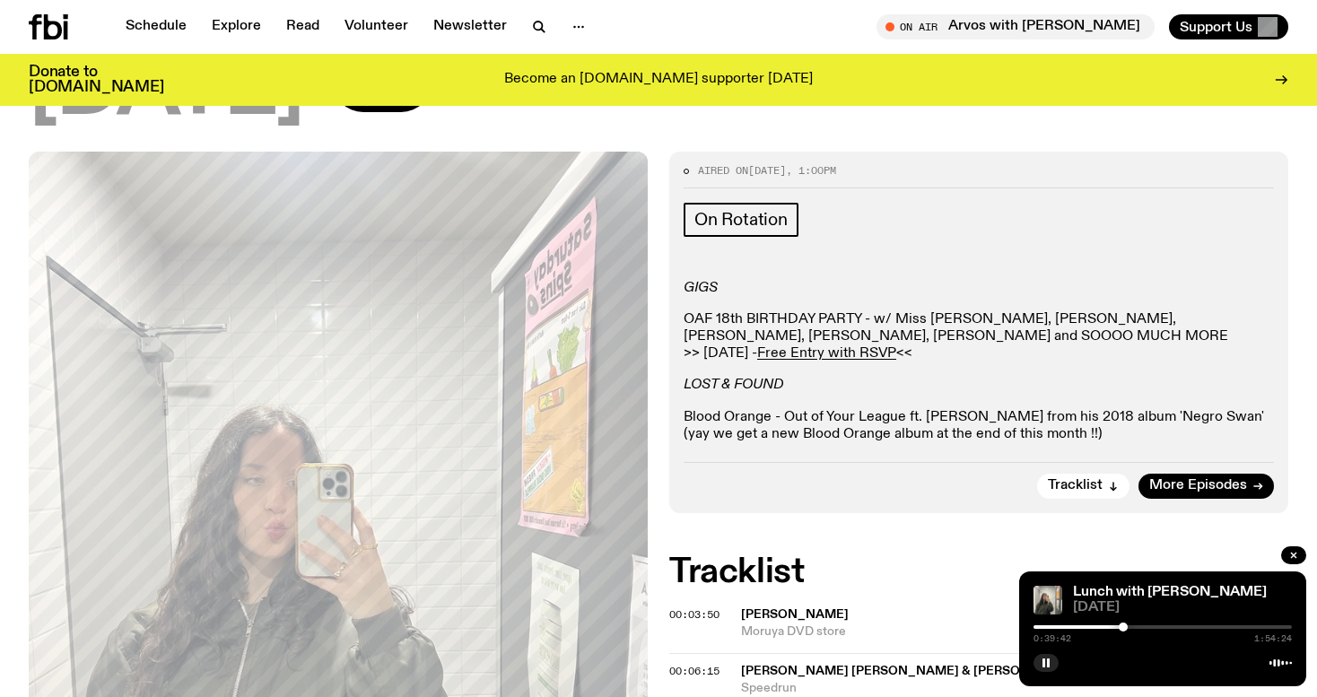
scroll to position [179, 0]
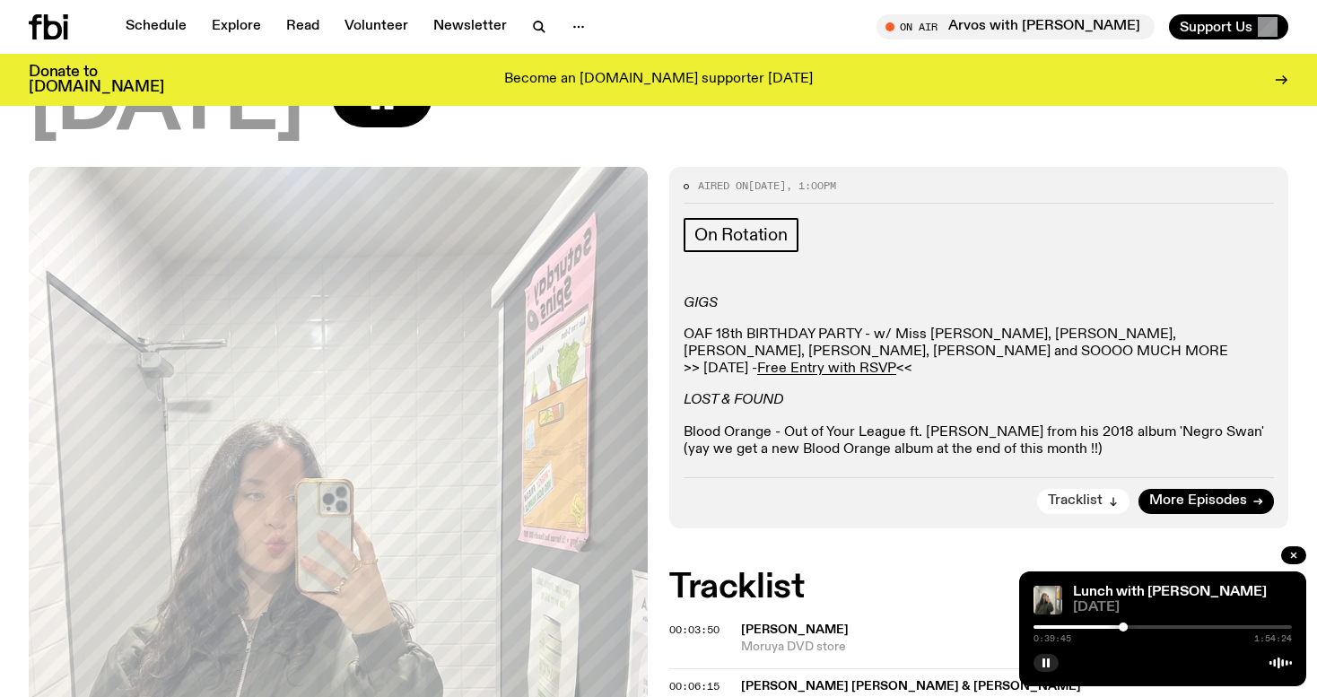
click at [1091, 503] on span "Tracklist" at bounding box center [1075, 500] width 55 height 13
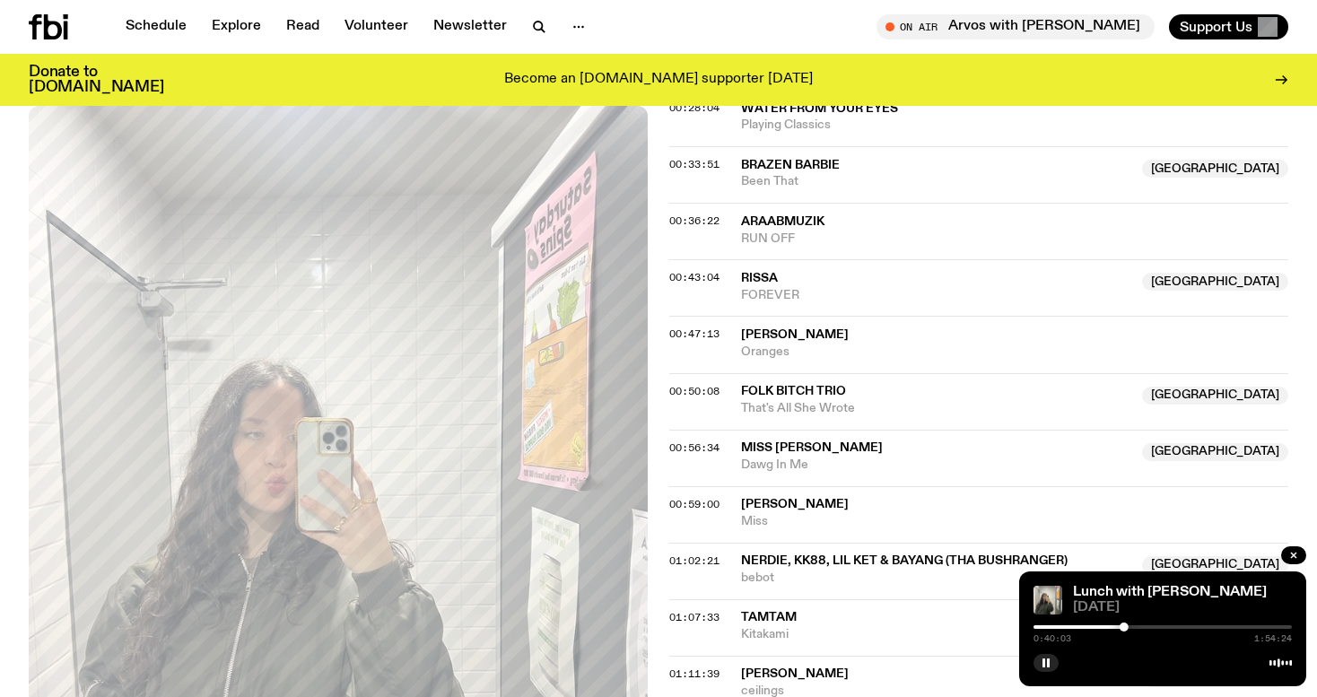
scroll to position [1065, 0]
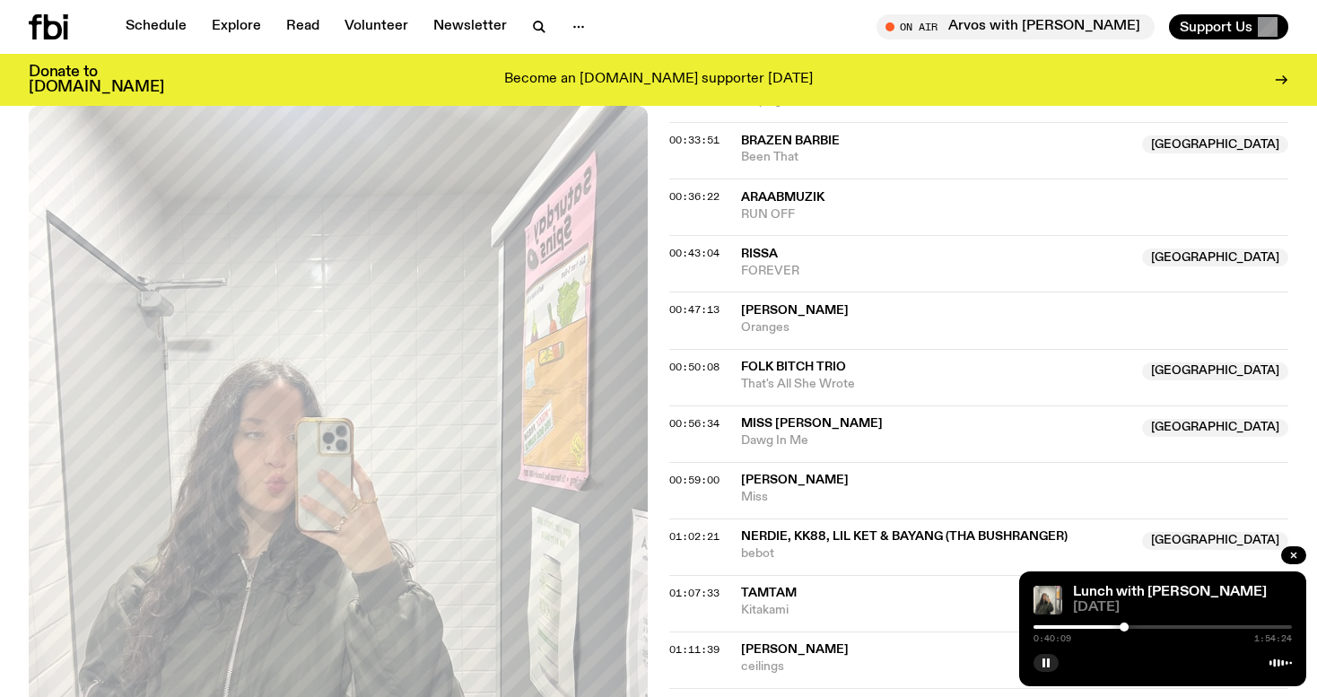
click at [1129, 626] on div at bounding box center [1162, 627] width 258 height 4
click at [1131, 627] on div at bounding box center [1129, 626] width 9 height 9
click at [1130, 627] on div at bounding box center [1130, 626] width 9 height 9
click at [1134, 627] on div at bounding box center [1133, 626] width 9 height 9
click at [1135, 627] on div at bounding box center [1133, 626] width 9 height 9
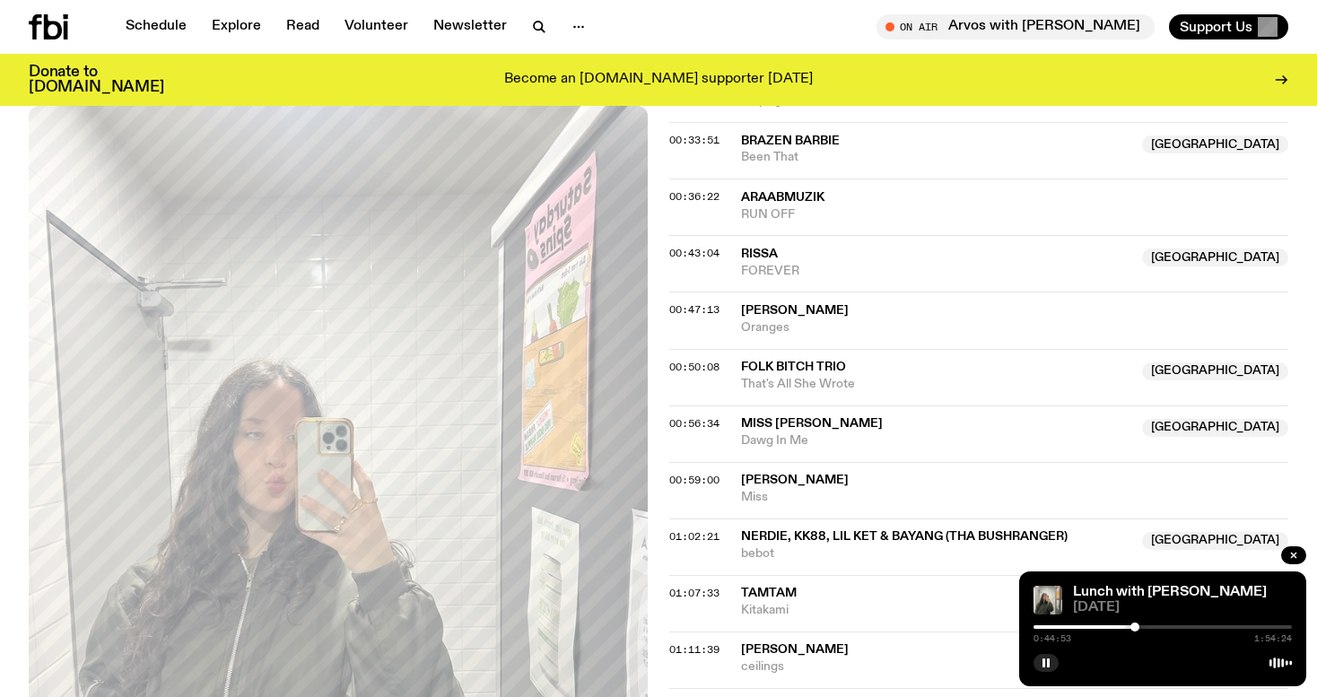
click at [1137, 627] on div at bounding box center [1134, 626] width 9 height 9
click at [1140, 627] on div at bounding box center [1137, 626] width 9 height 9
click at [1142, 629] on div at bounding box center [1141, 626] width 9 height 9
click at [1146, 626] on div at bounding box center [1162, 627] width 258 height 4
click at [1150, 626] on div at bounding box center [1149, 626] width 9 height 9
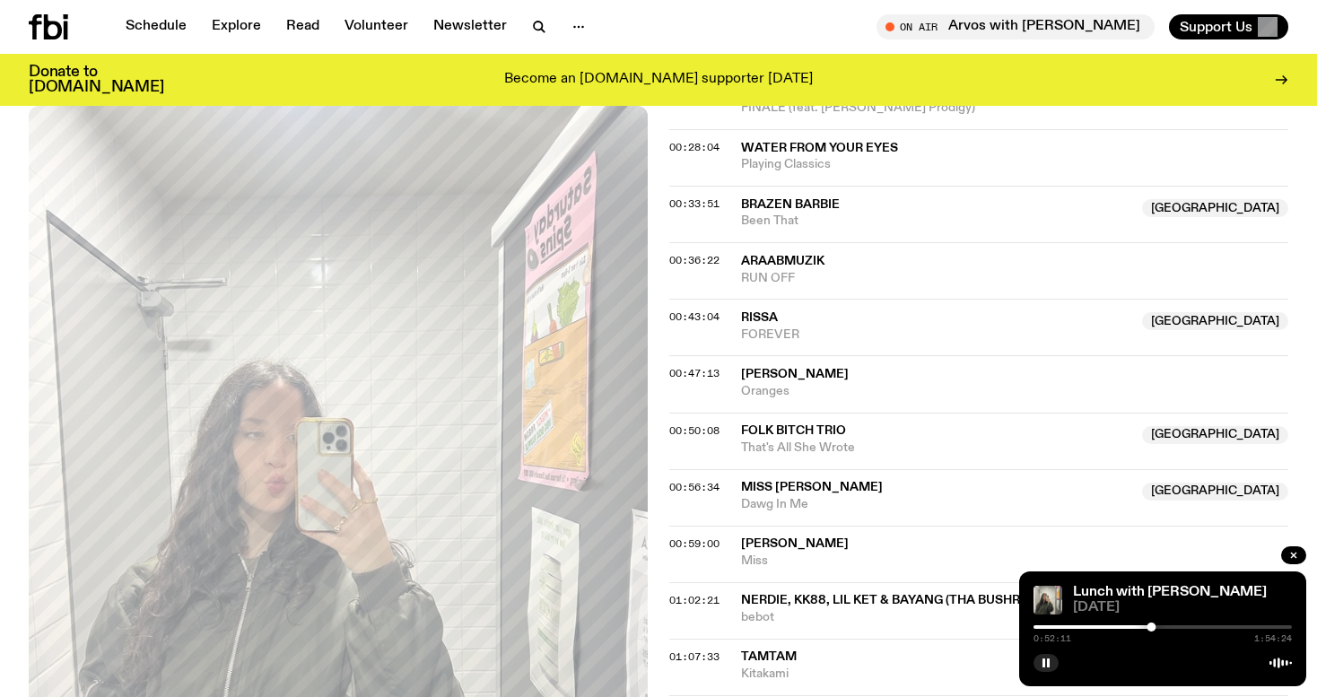
scroll to position [996, 0]
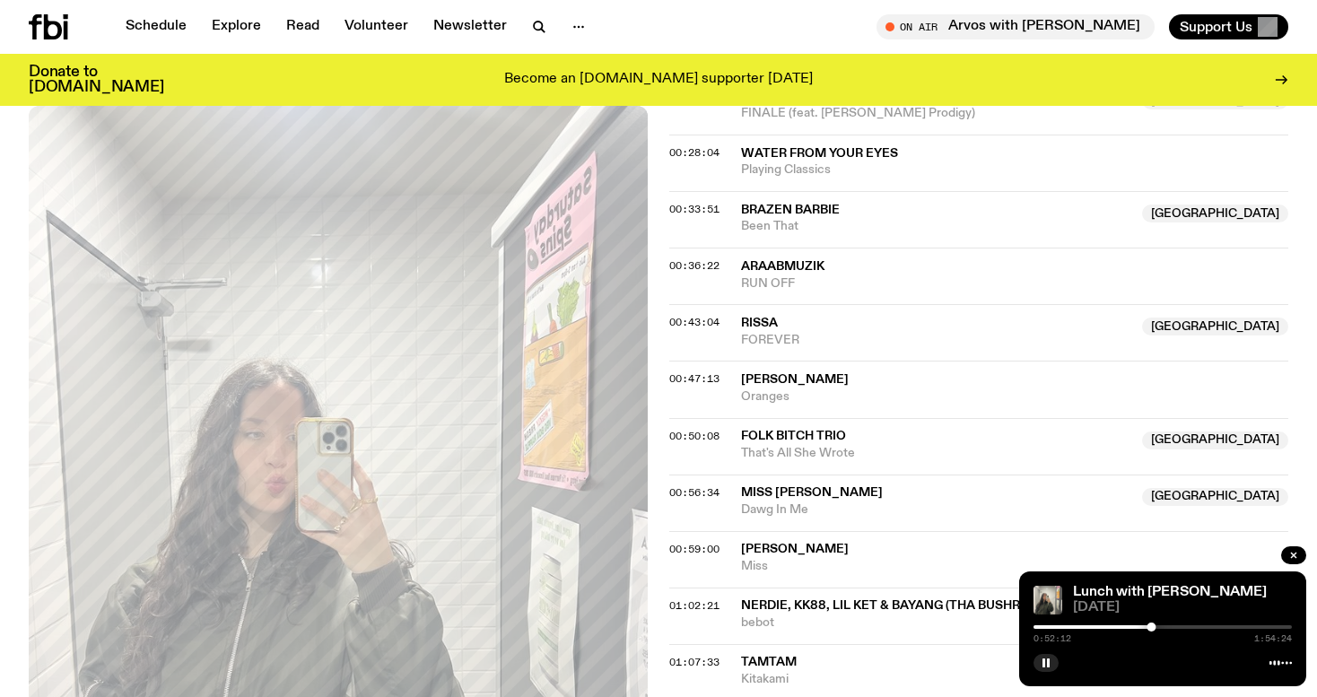
click at [40, 28] on icon at bounding box center [48, 26] width 39 height 25
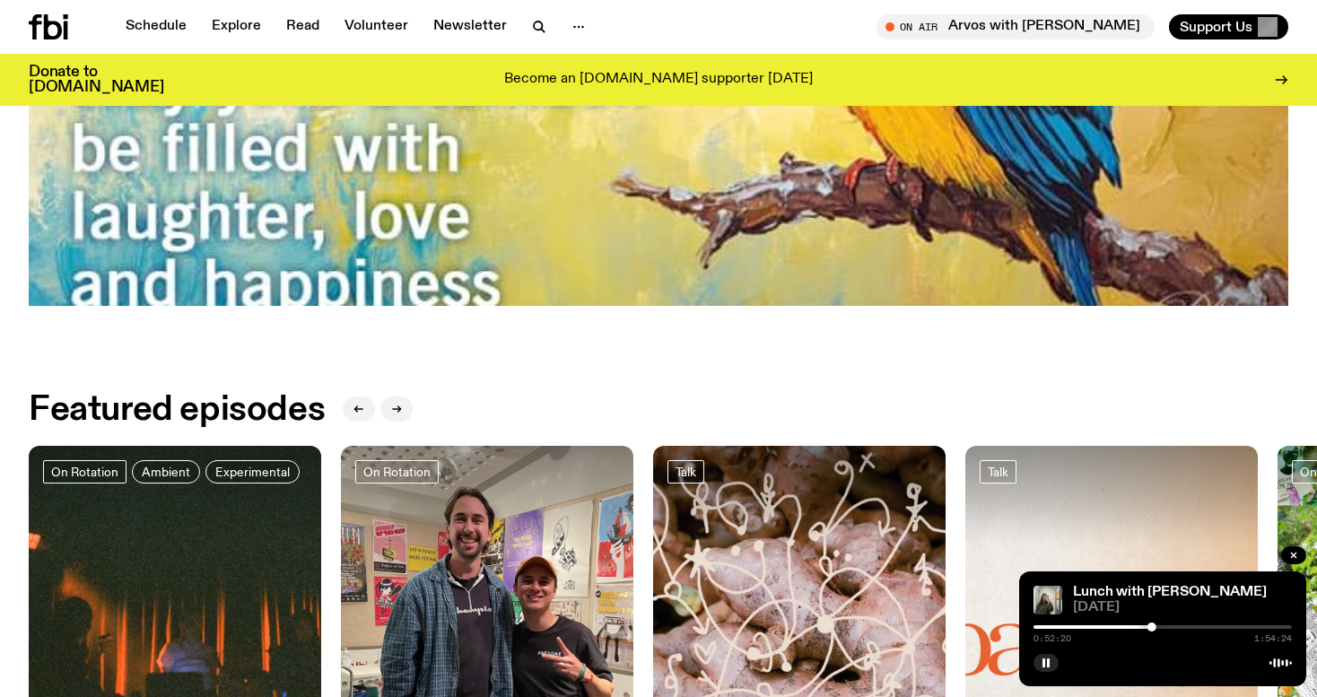
scroll to position [313, 0]
